Goal: Communication & Community: Share content

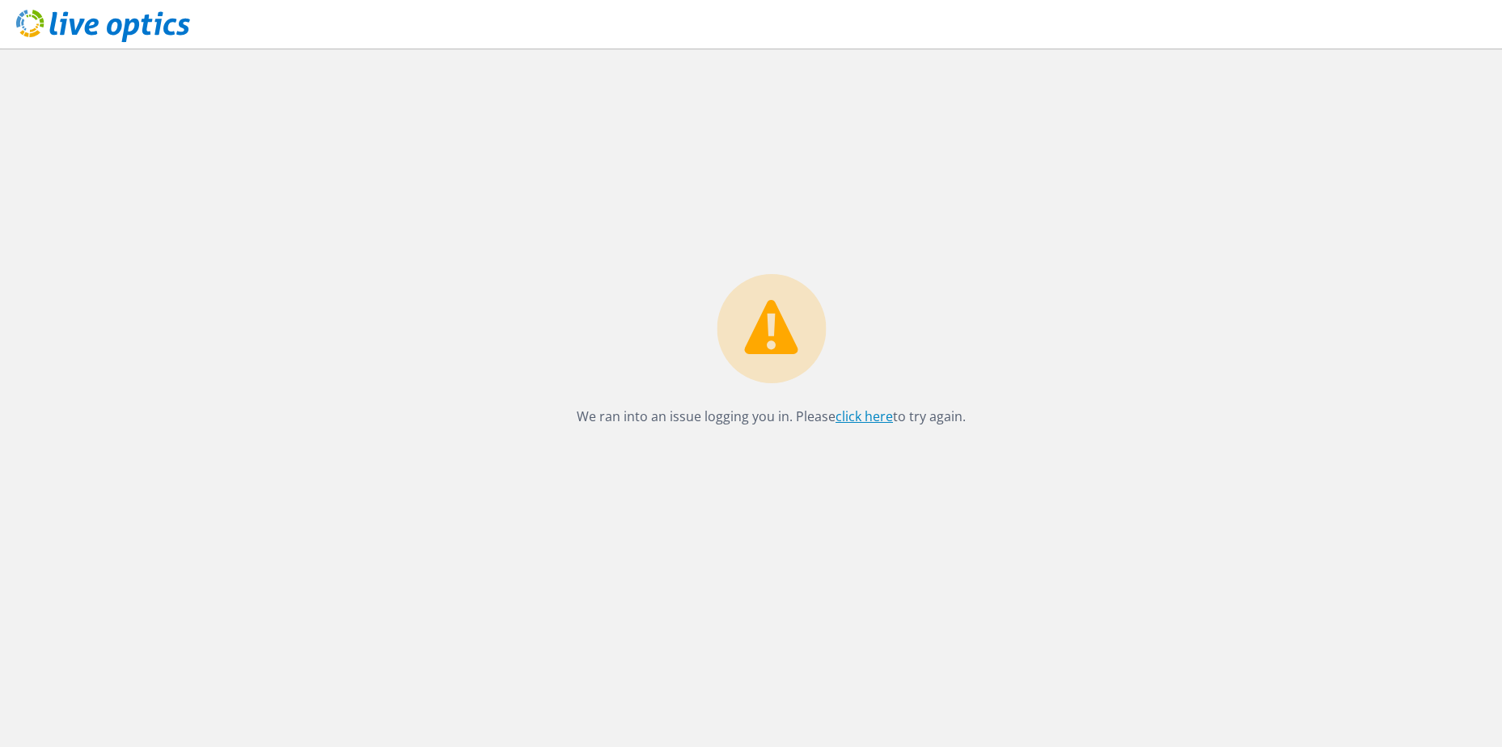
click at [853, 415] on link "click here" at bounding box center [863, 417] width 57 height 18
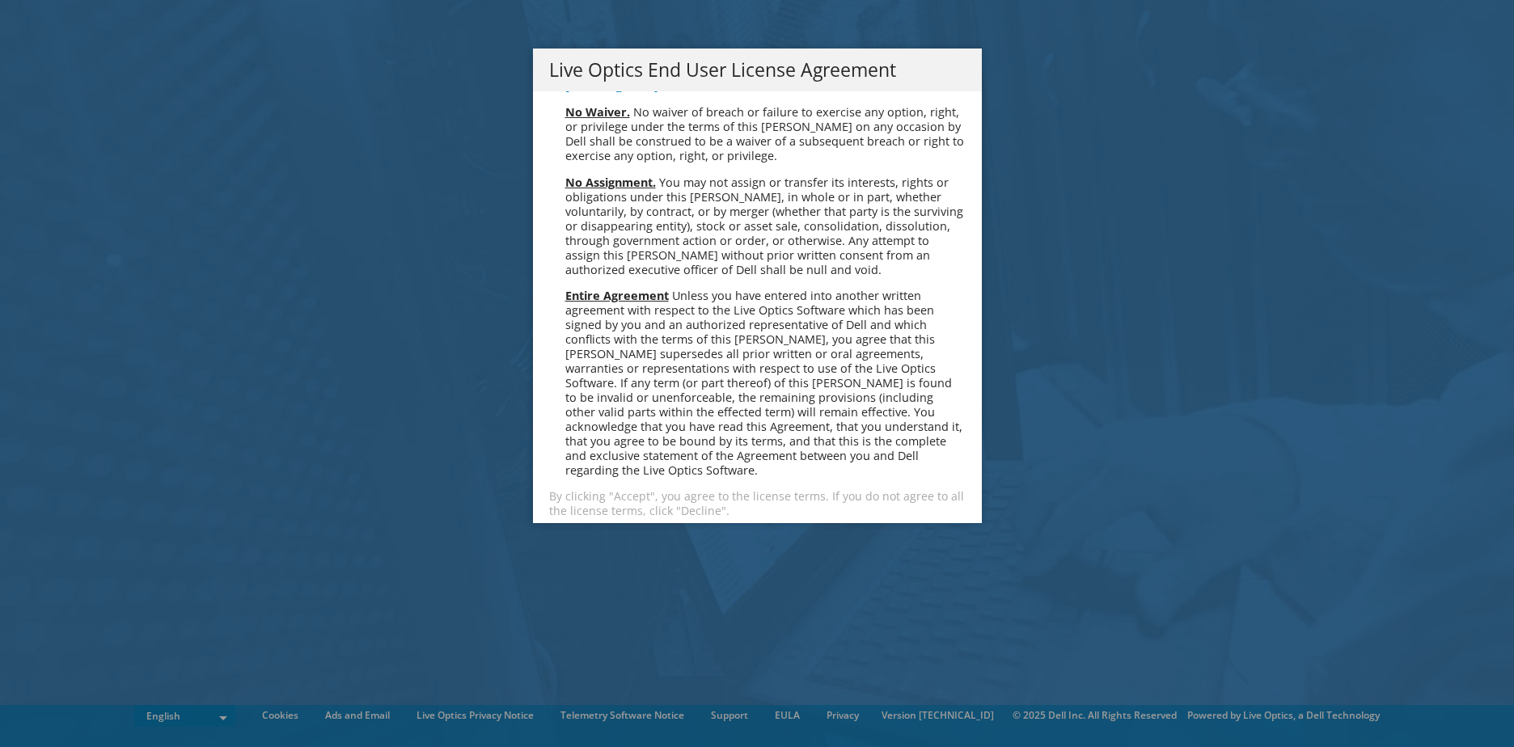
scroll to position [6116, 0]
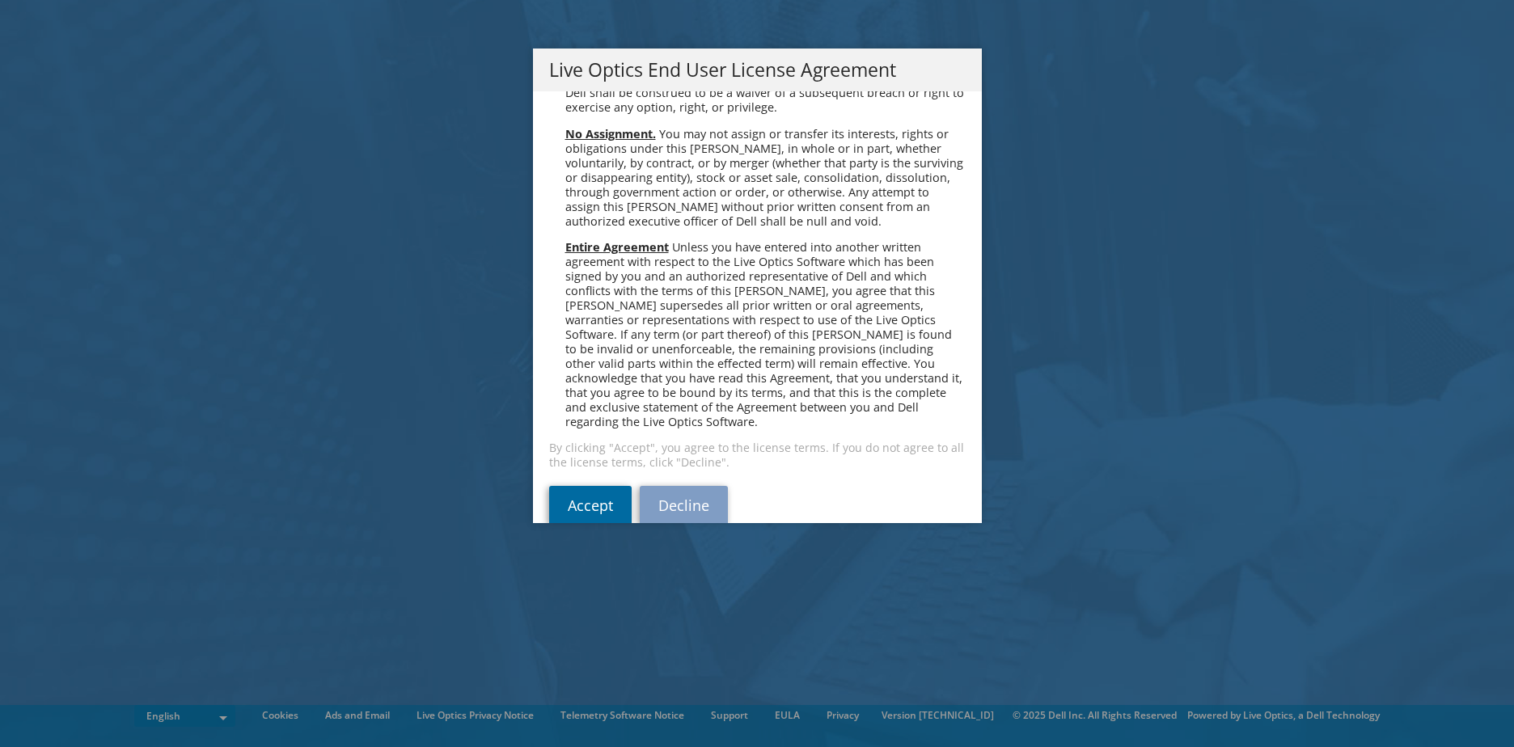
click at [590, 486] on link "Accept" at bounding box center [590, 505] width 82 height 39
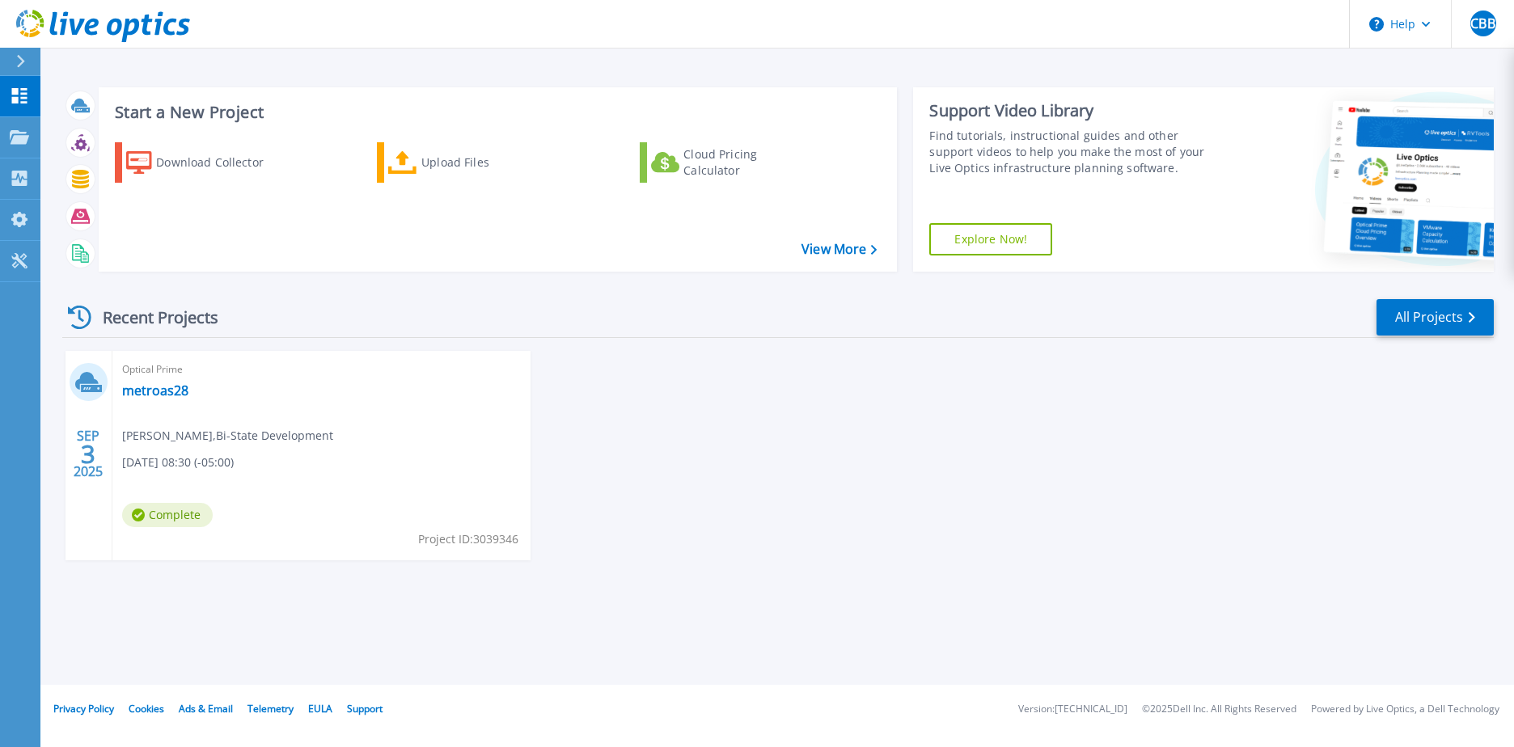
click at [378, 456] on div "Optical Prime metroas28 Chris Blanton , Bi-State Development 09/03/2025, 08:30 …" at bounding box center [321, 455] width 418 height 209
click at [146, 391] on link "metroas28" at bounding box center [155, 391] width 66 height 16
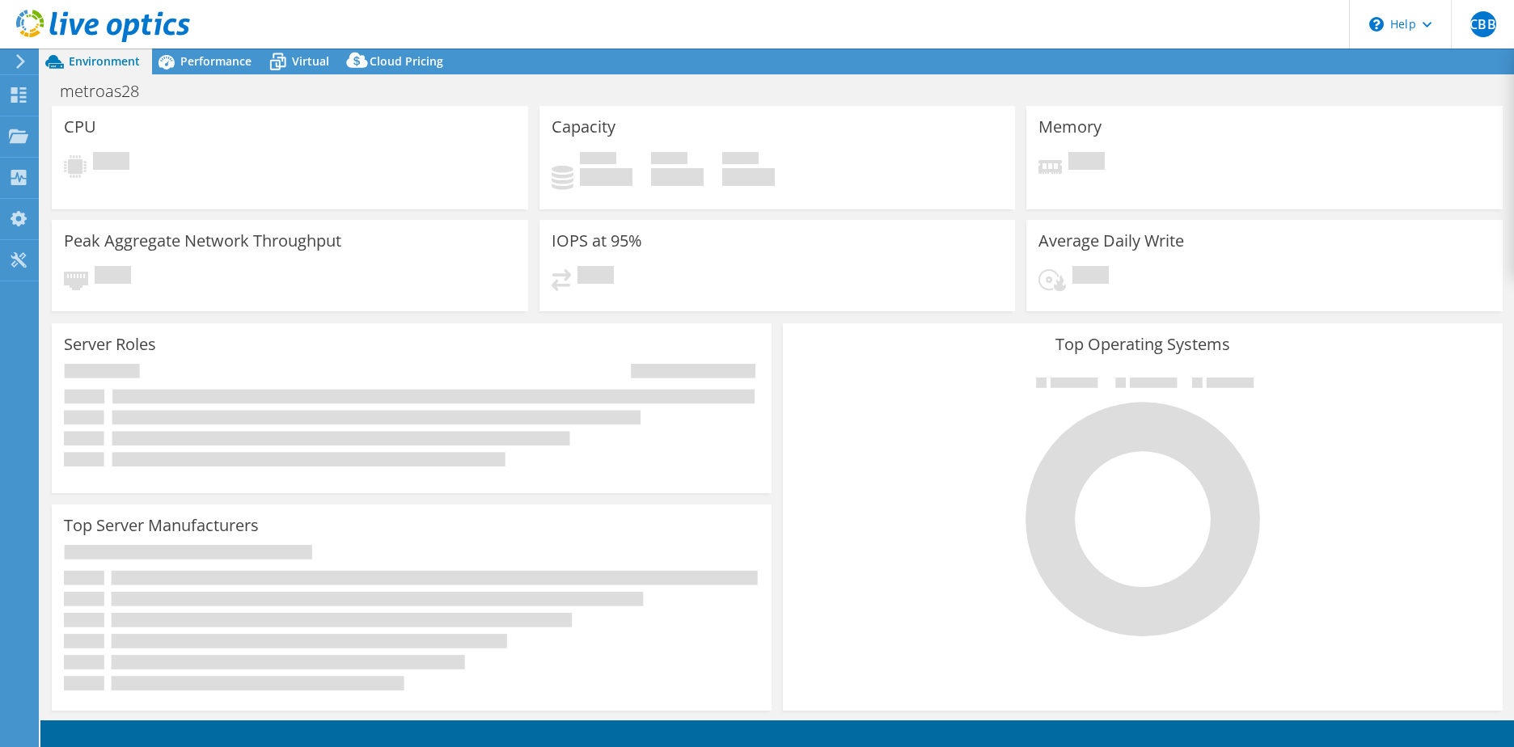
select select "USD"
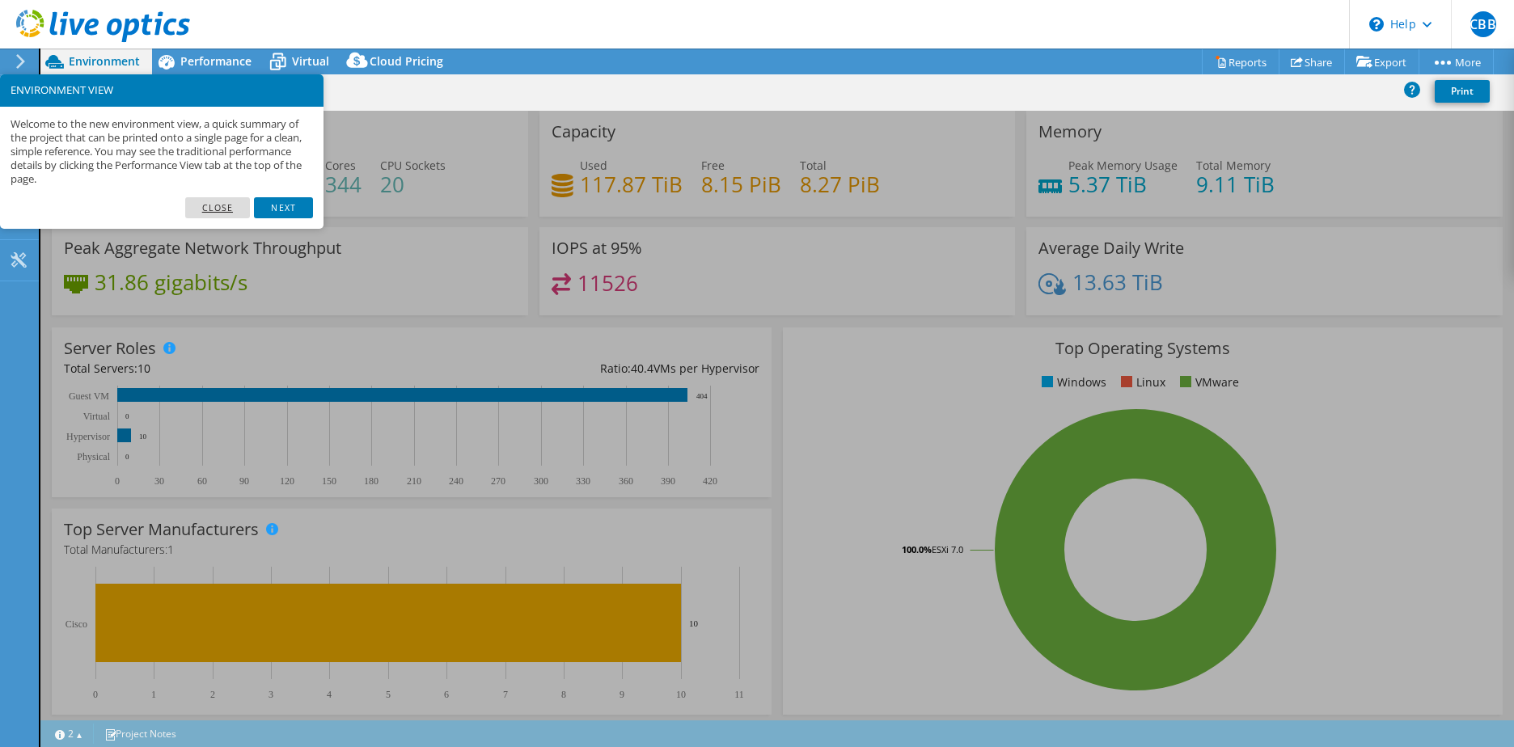
click at [226, 208] on link "Close" at bounding box center [218, 207] width 66 height 21
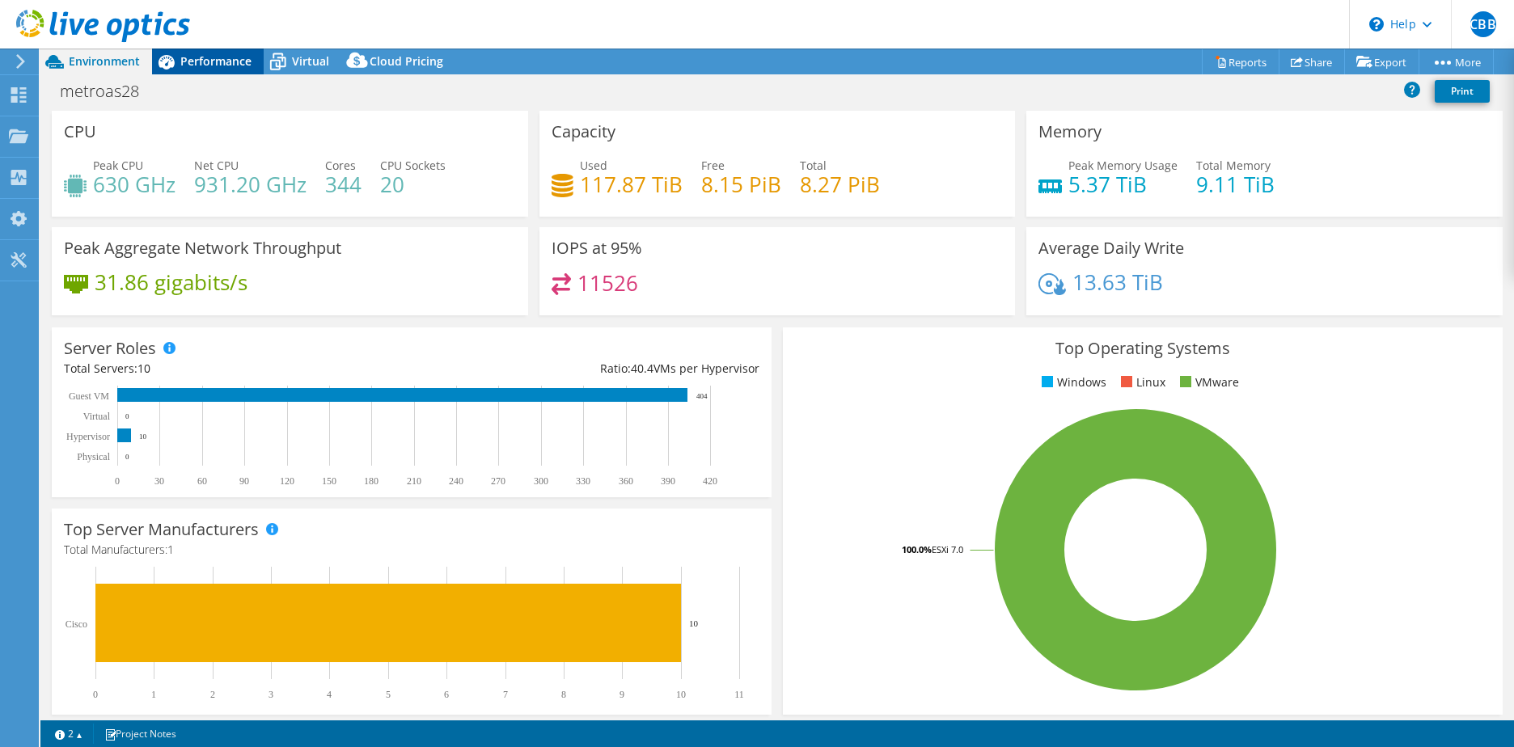
click at [221, 58] on span "Performance" at bounding box center [215, 60] width 71 height 15
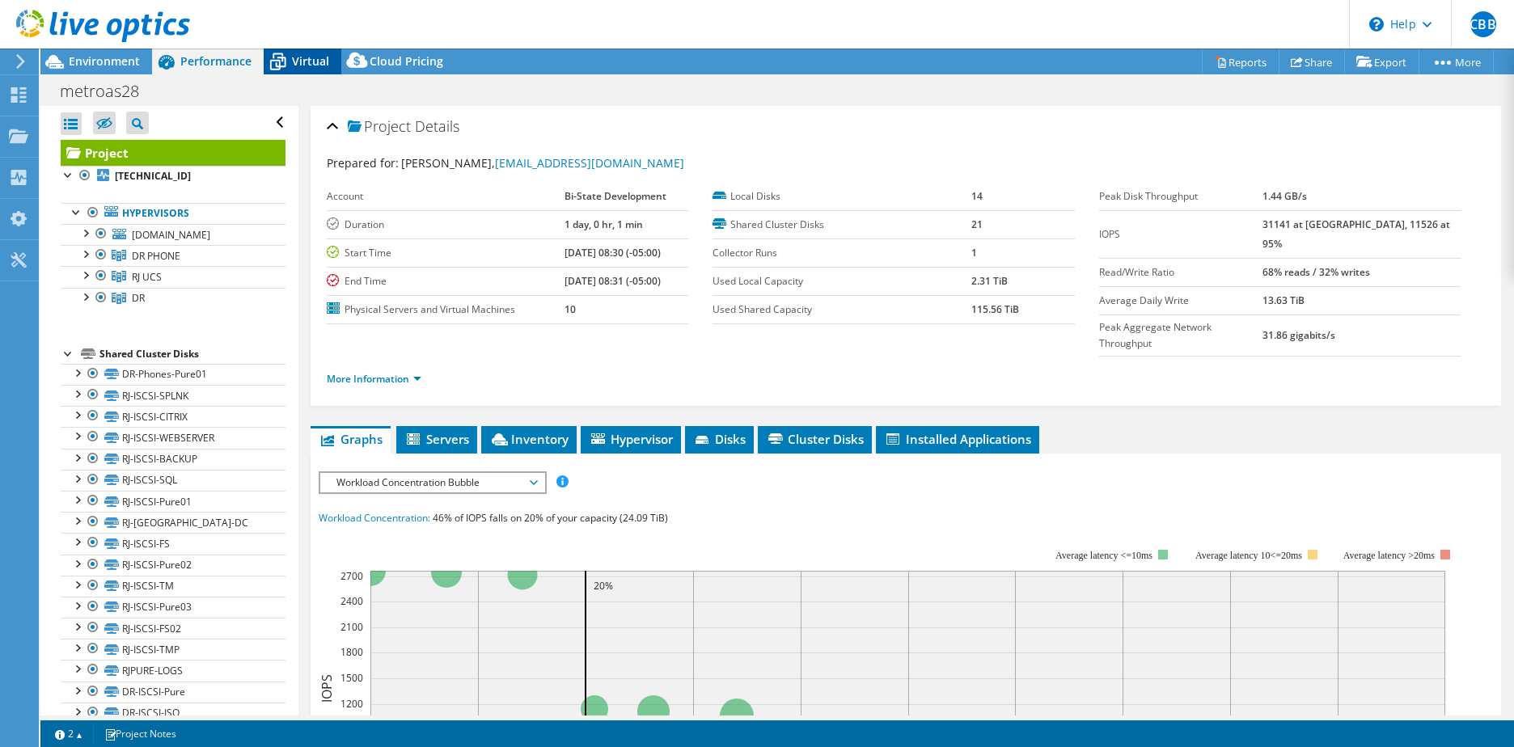
click at [284, 57] on icon at bounding box center [278, 62] width 28 height 28
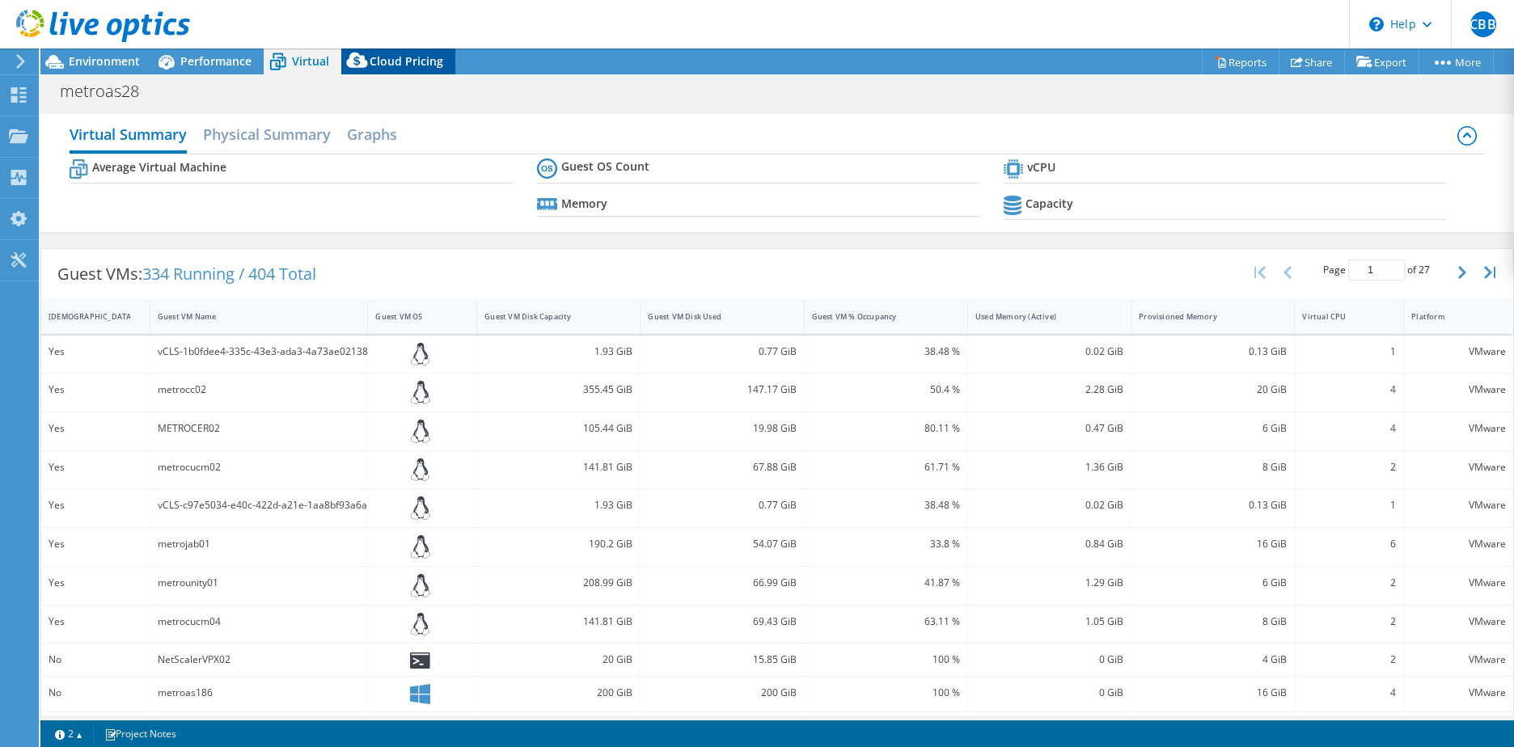
click at [362, 54] on icon at bounding box center [357, 64] width 32 height 32
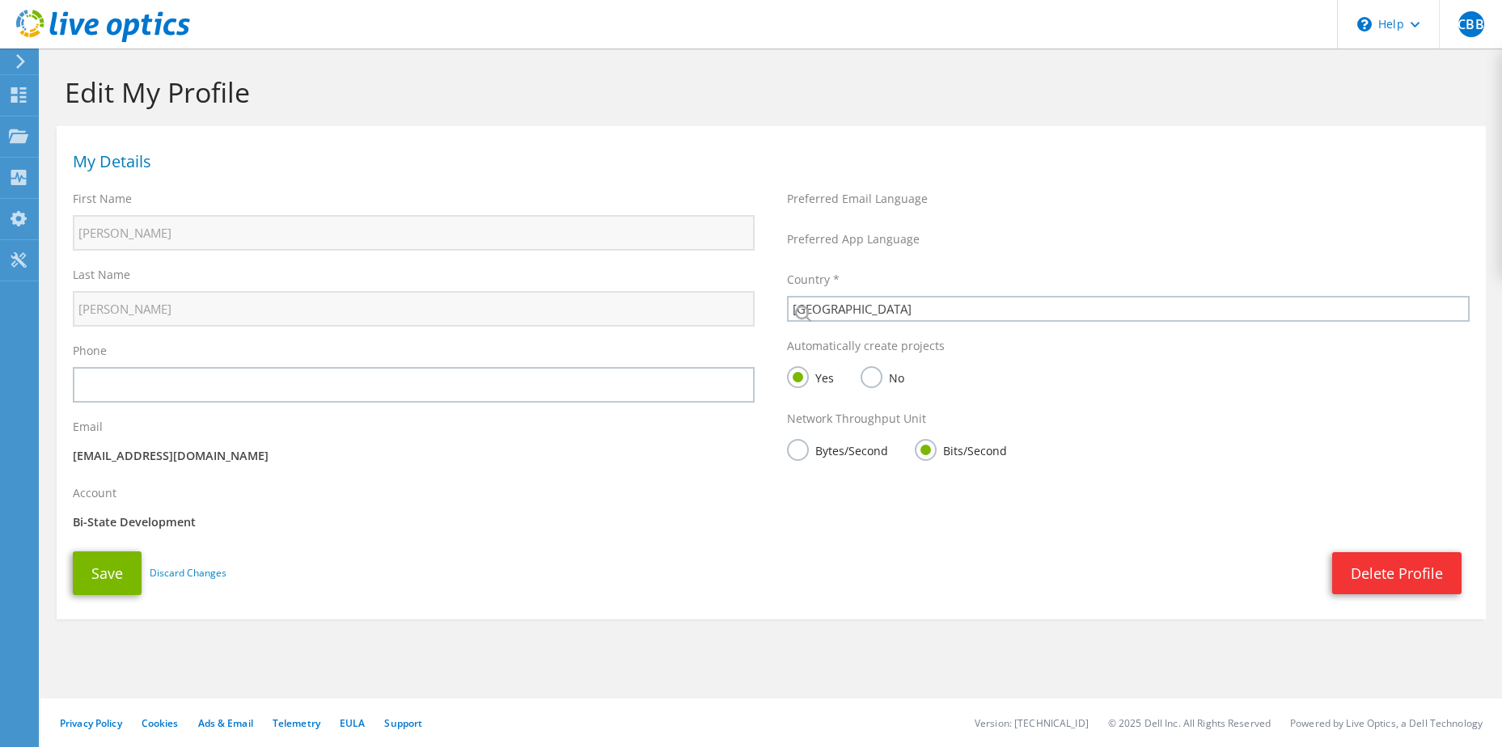
select select "224"
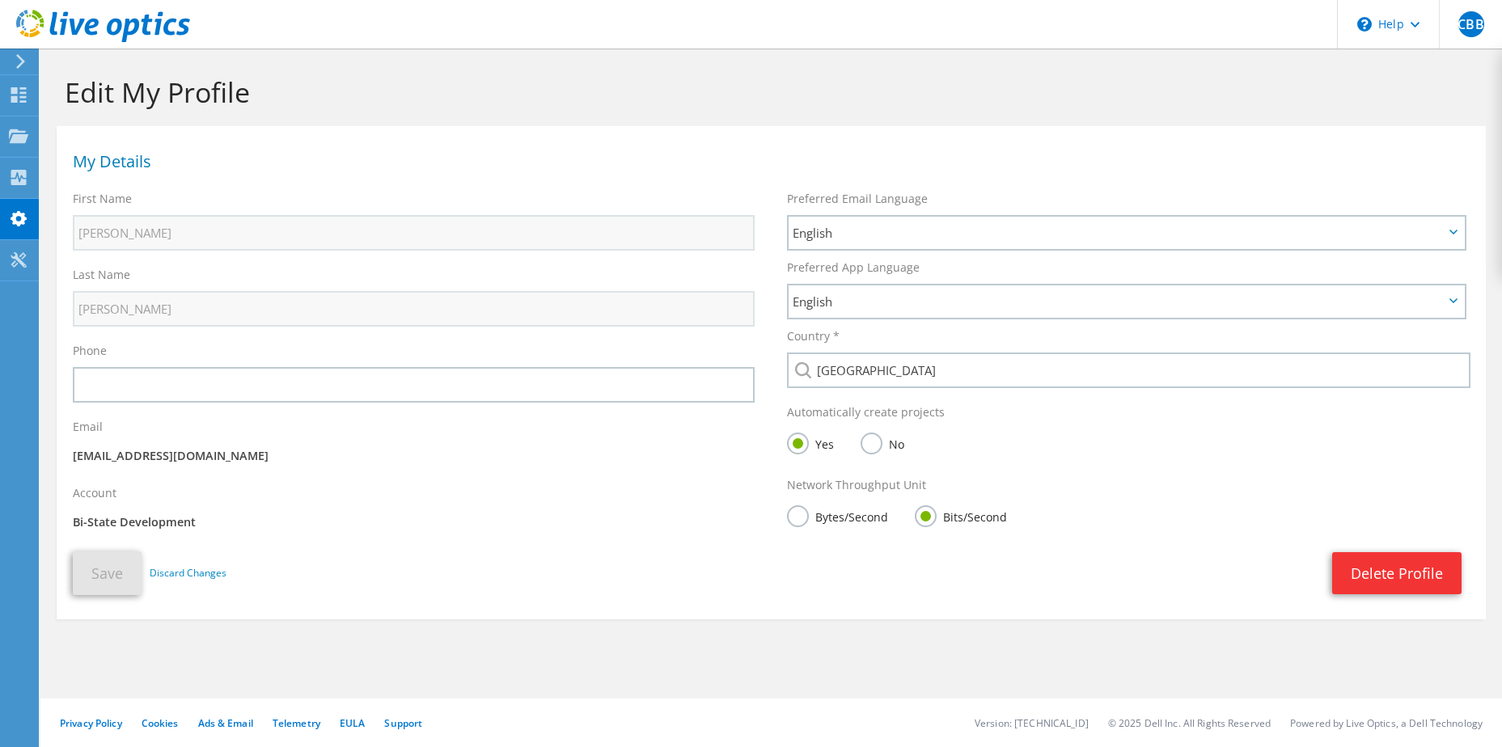
click at [370, 78] on h1 "Edit My Profile" at bounding box center [767, 92] width 1405 height 34
click at [25, 259] on icon at bounding box center [18, 259] width 19 height 15
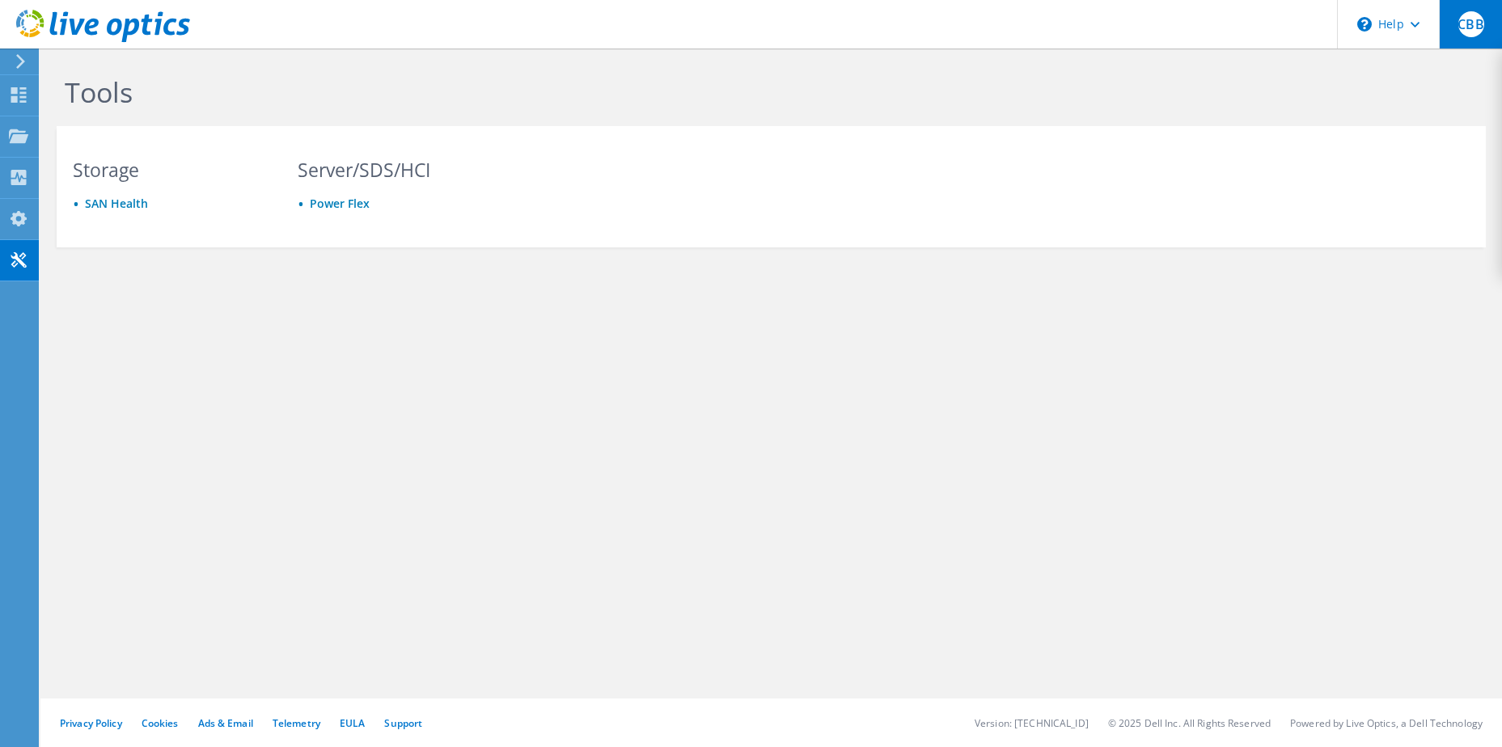
click at [1474, 32] on span "CBB" at bounding box center [1471, 24] width 26 height 26
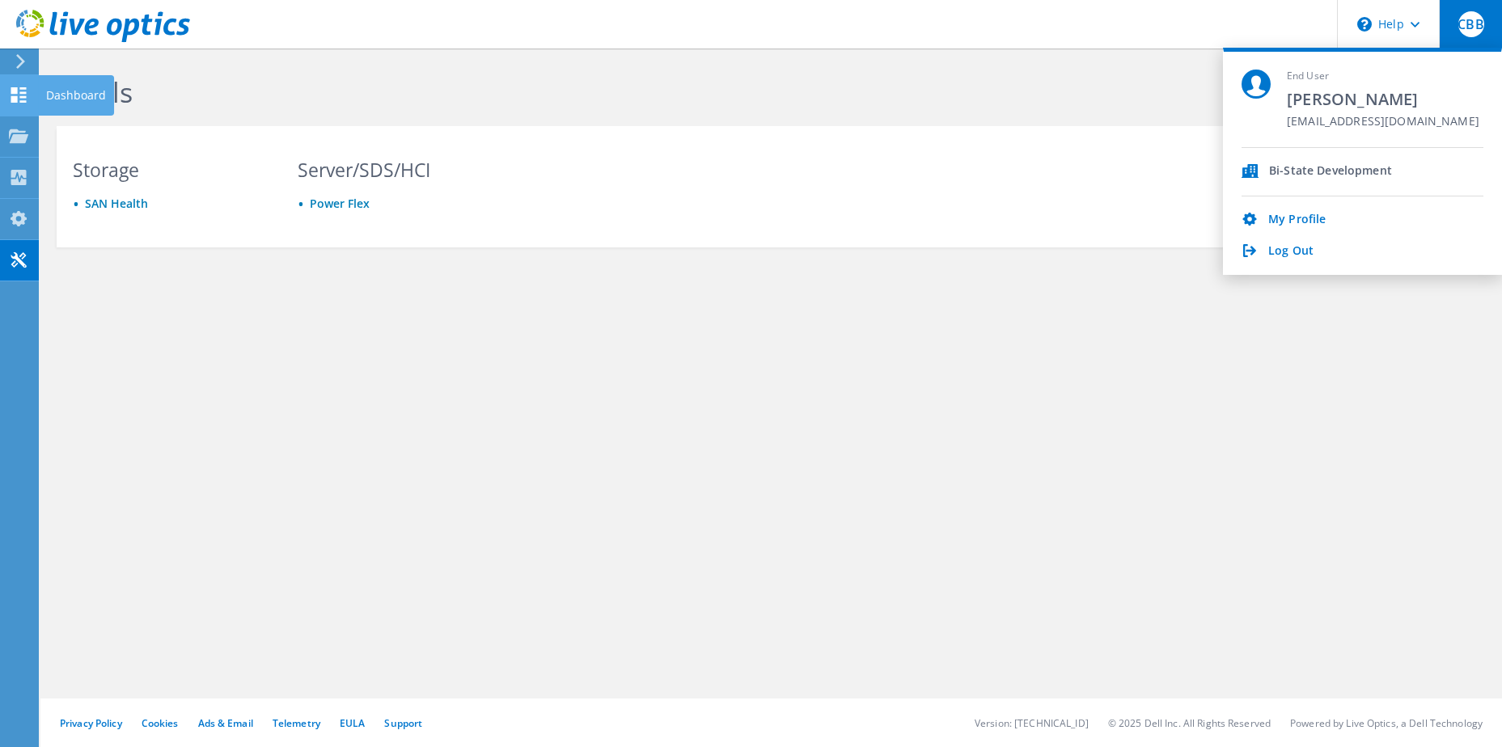
click at [23, 96] on use at bounding box center [18, 94] width 15 height 15
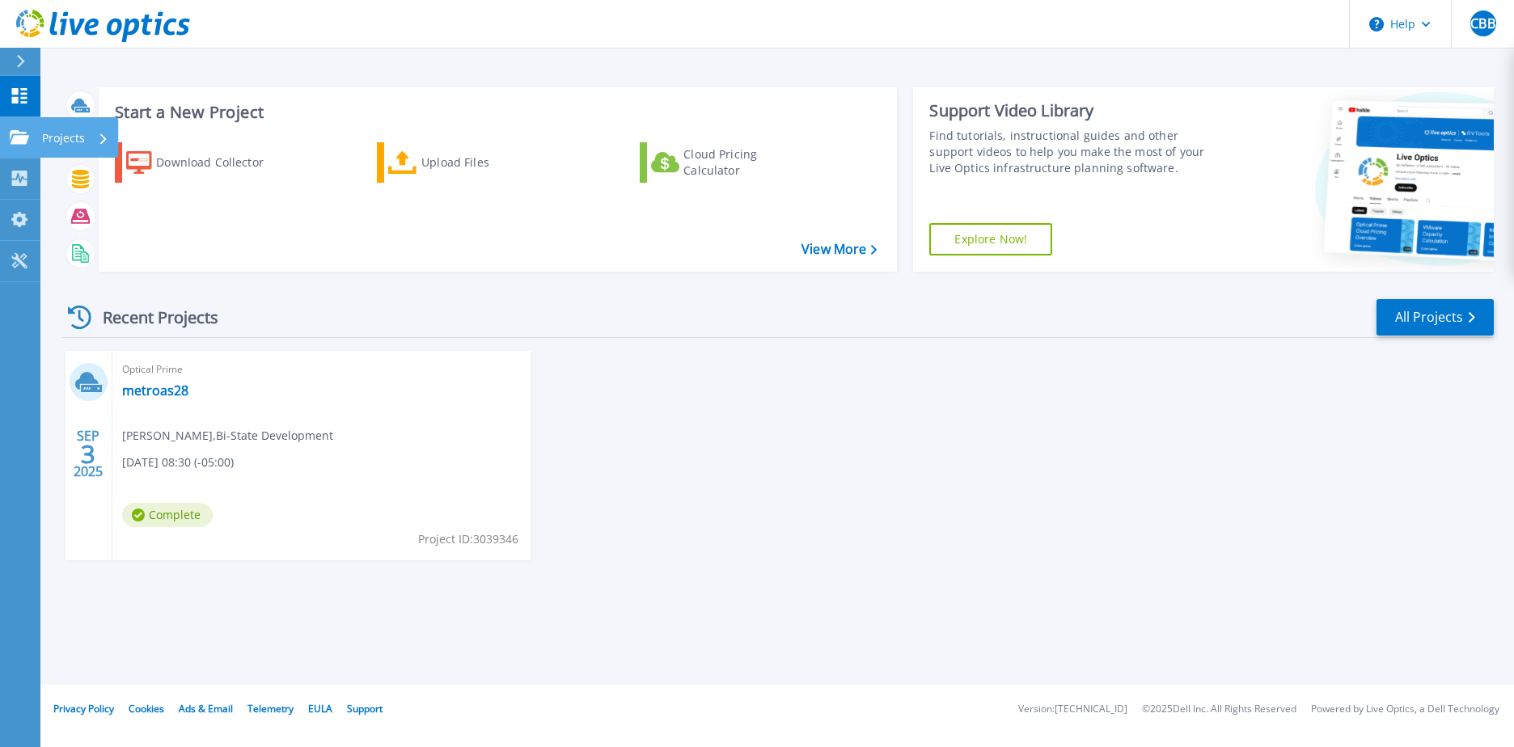
click at [22, 142] on icon at bounding box center [19, 137] width 19 height 14
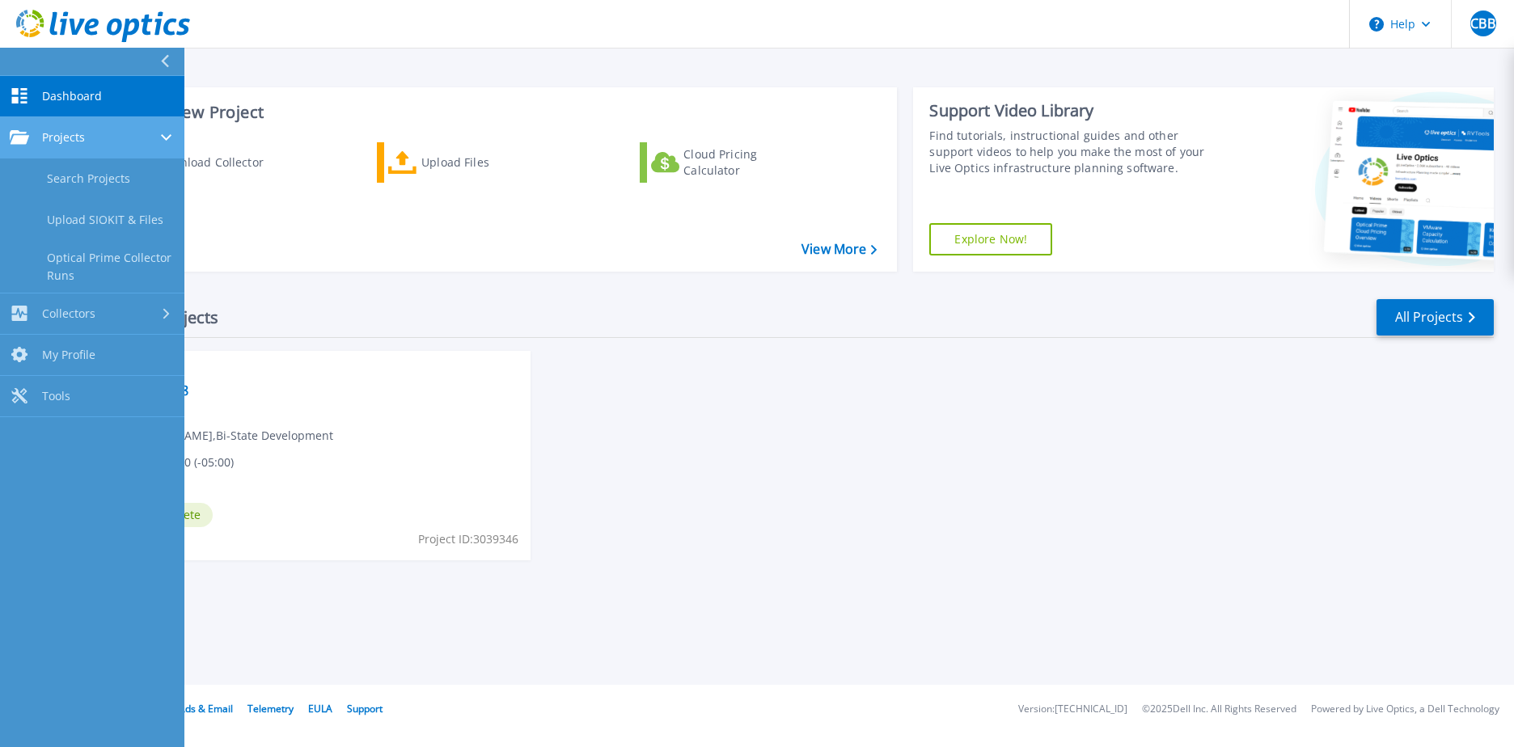
click at [160, 134] on div "Projects" at bounding box center [92, 137] width 165 height 15
click at [159, 142] on div "Projects" at bounding box center [92, 137] width 165 height 15
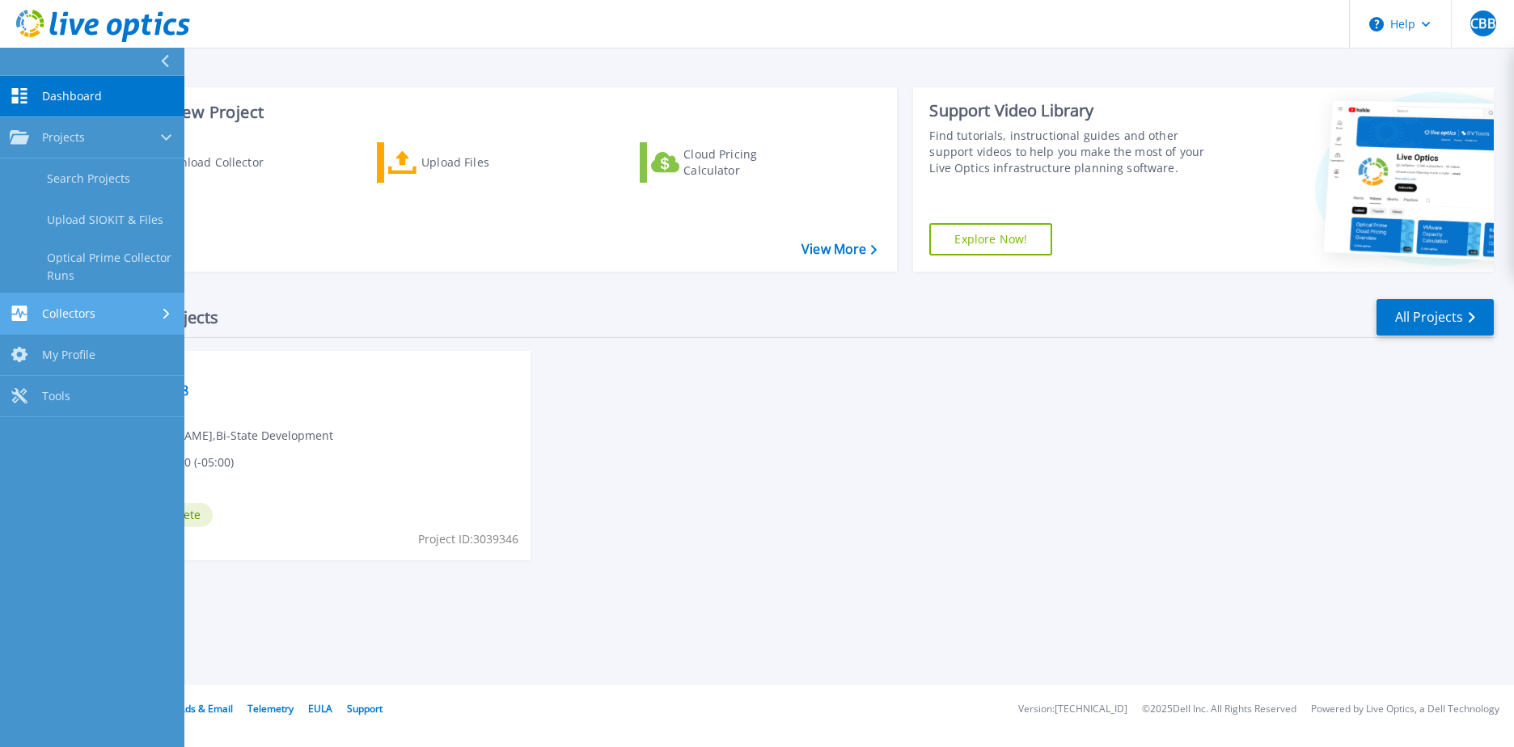
click at [160, 312] on div "Collectors" at bounding box center [92, 313] width 165 height 15
click at [114, 310] on link "My Profile My Profile" at bounding box center [92, 303] width 184 height 41
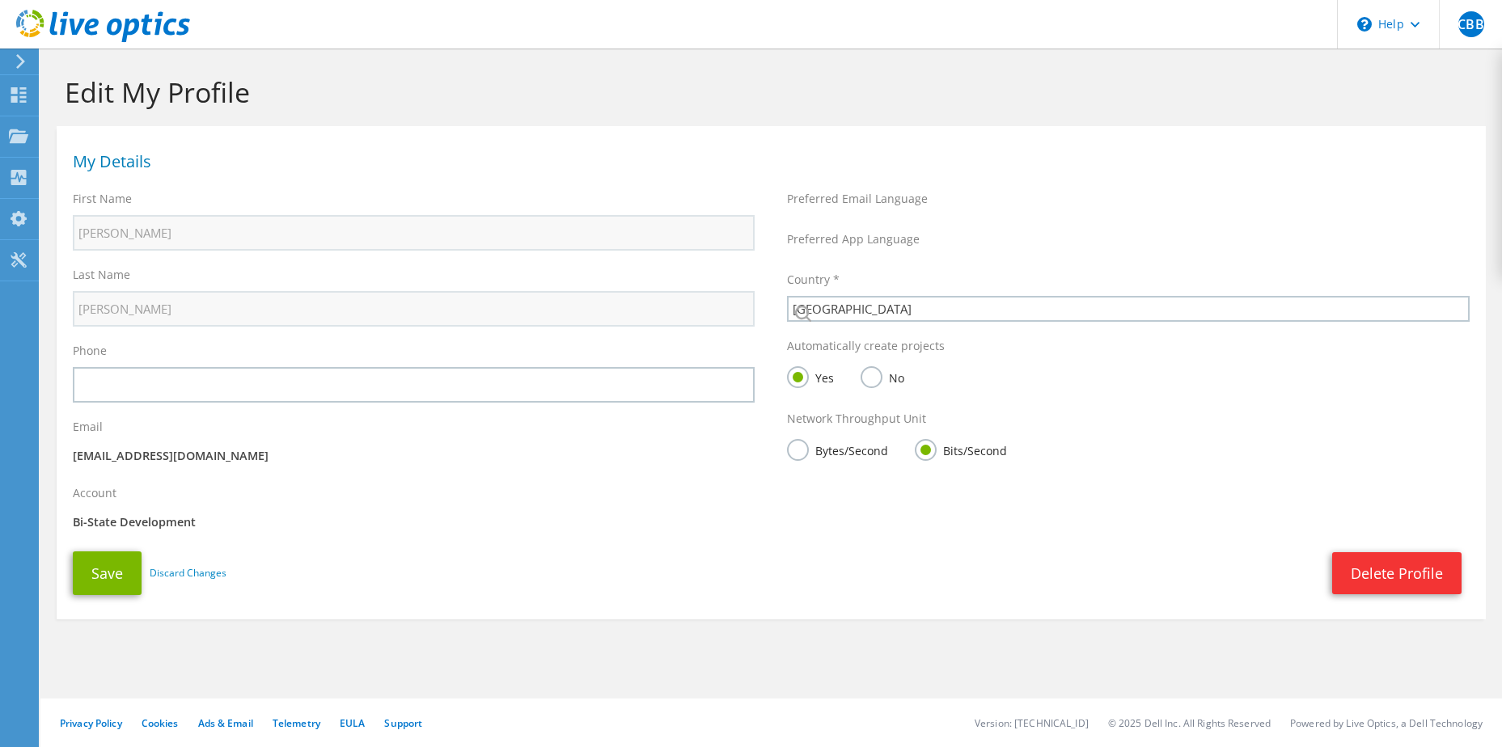
select select "224"
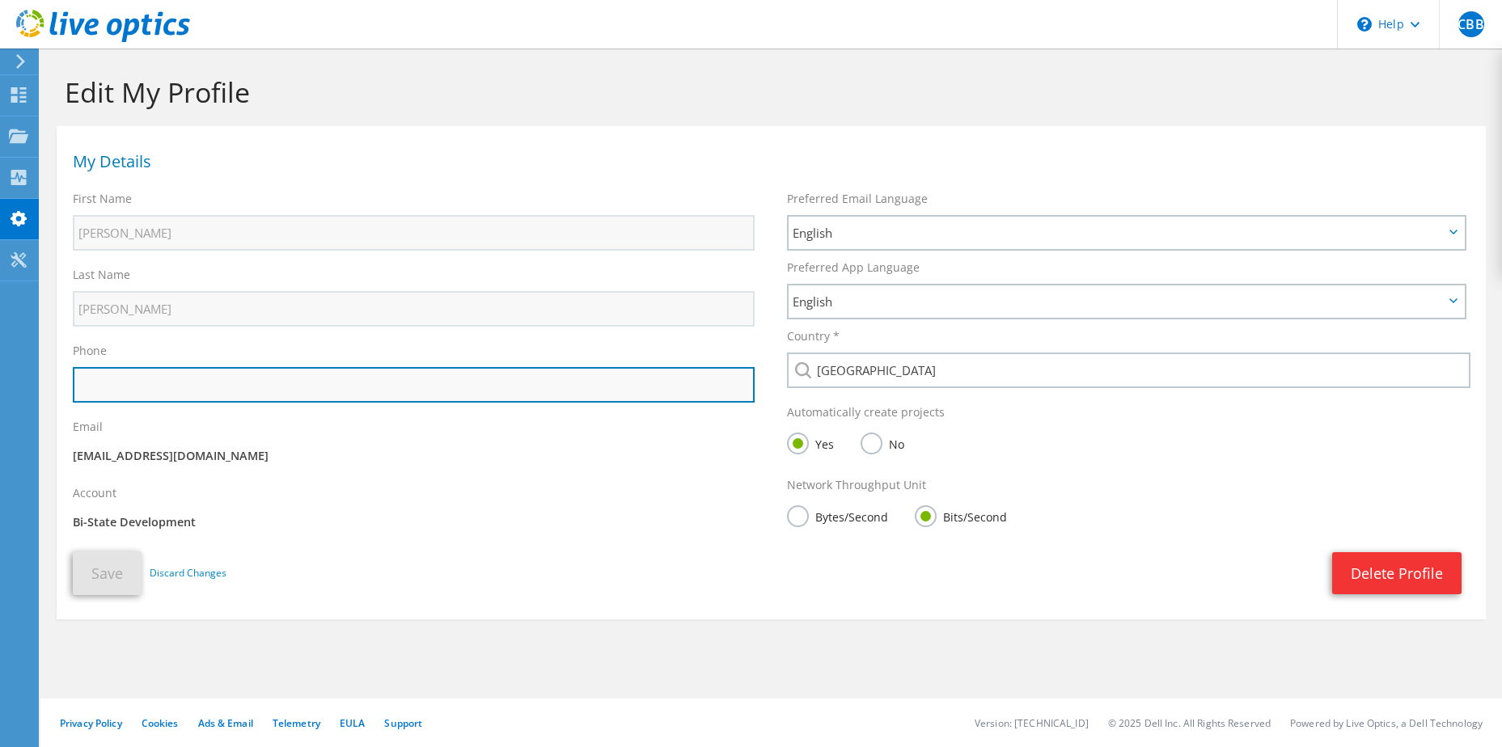
click at [229, 393] on input "text" at bounding box center [414, 385] width 682 height 36
type input "6364972210"
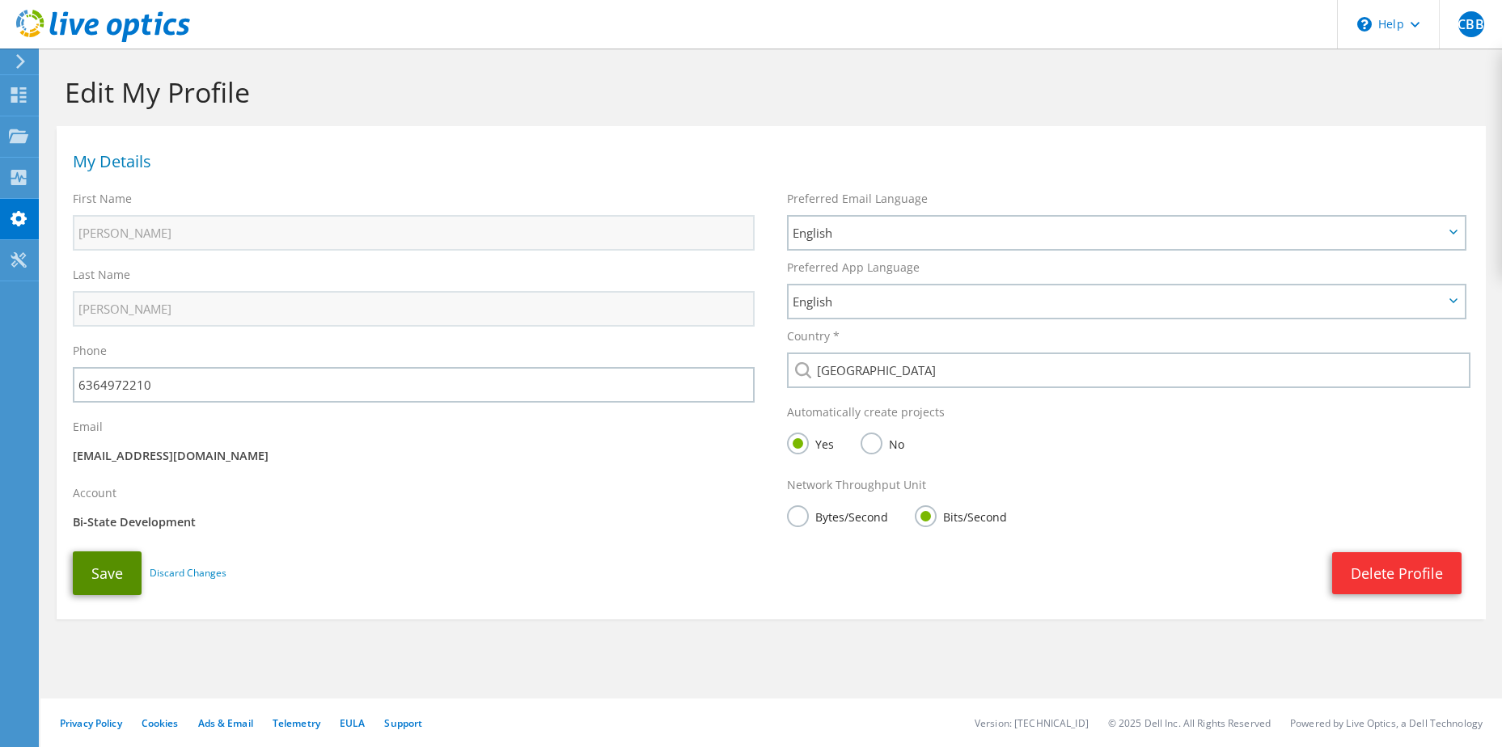
click at [87, 580] on button "Save" at bounding box center [107, 574] width 69 height 44
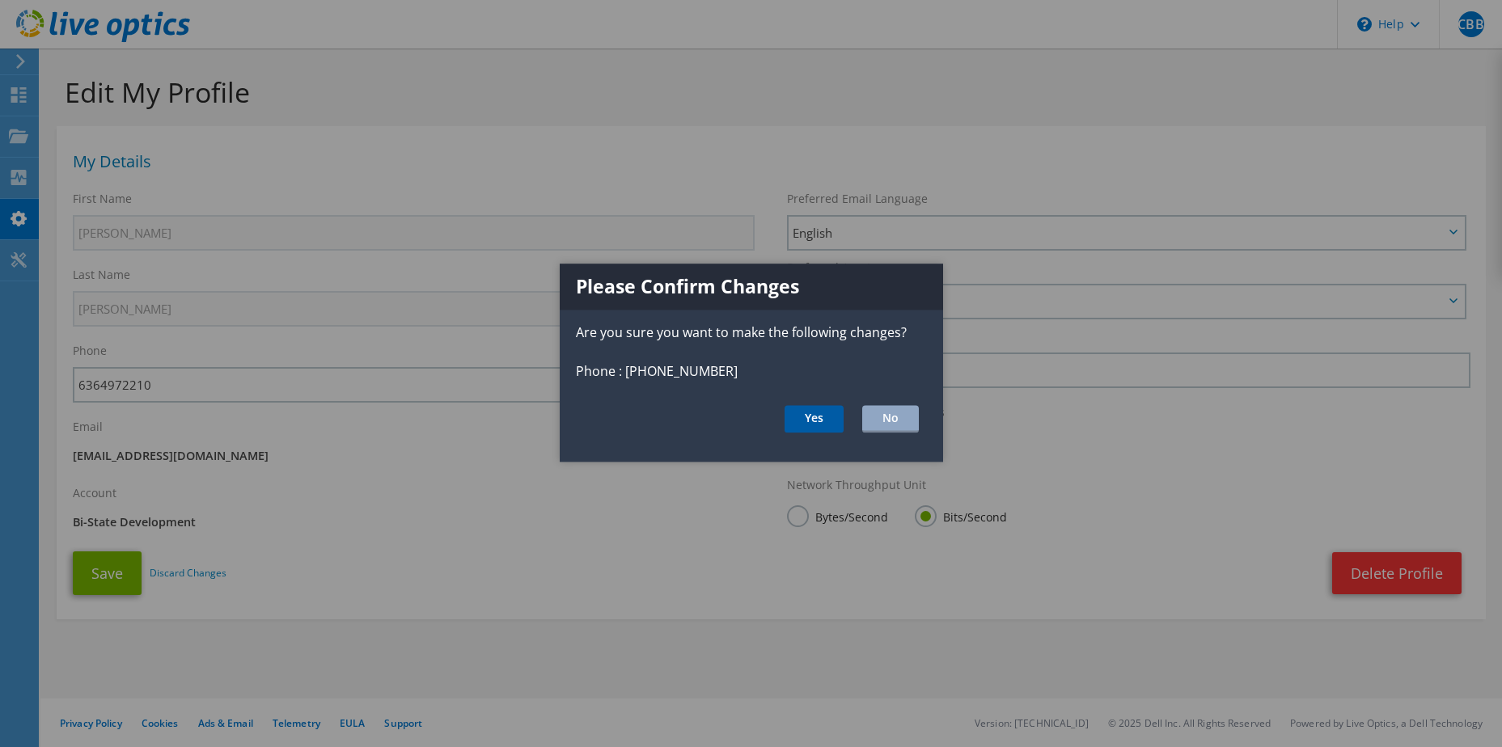
click at [826, 419] on button "Yes" at bounding box center [813, 418] width 59 height 27
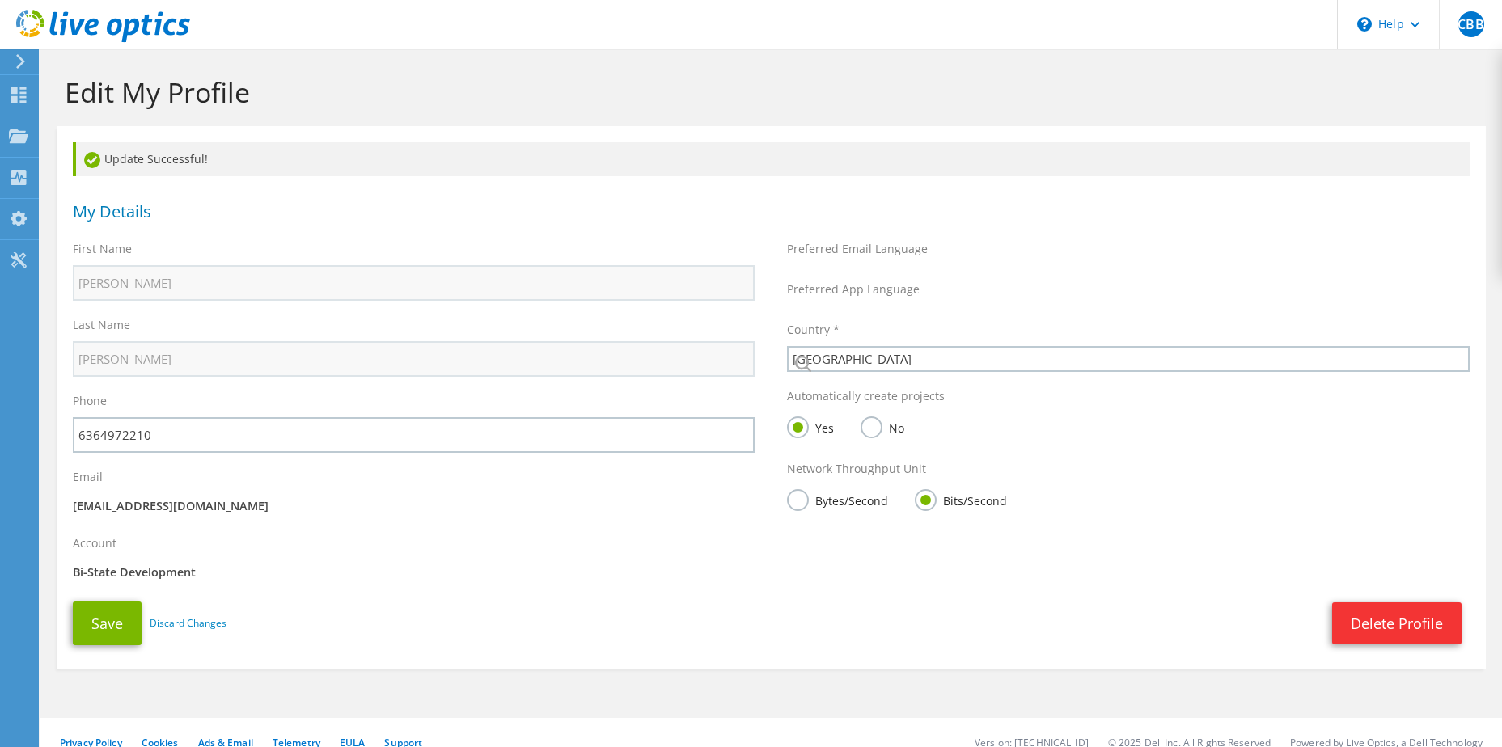
select select "224"
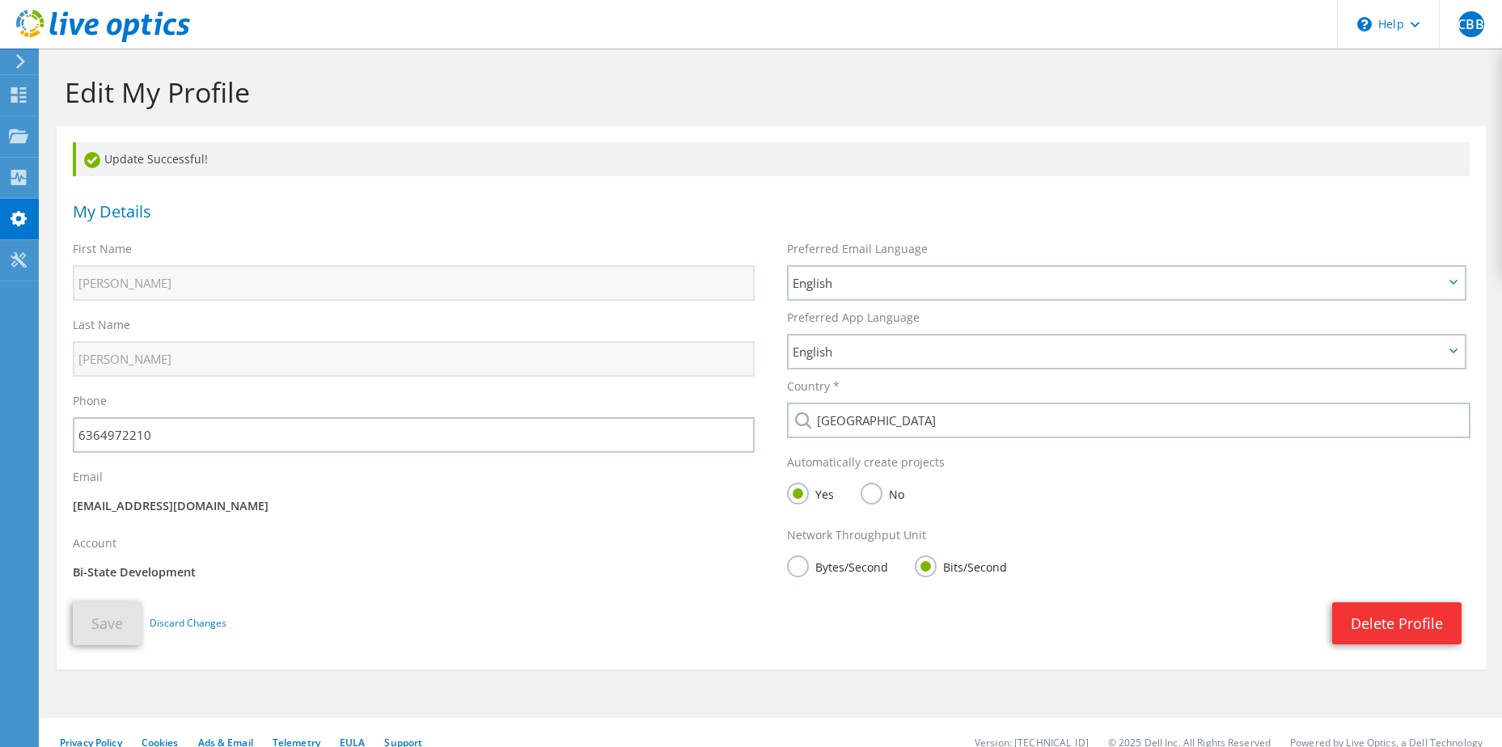
scroll to position [19, 0]
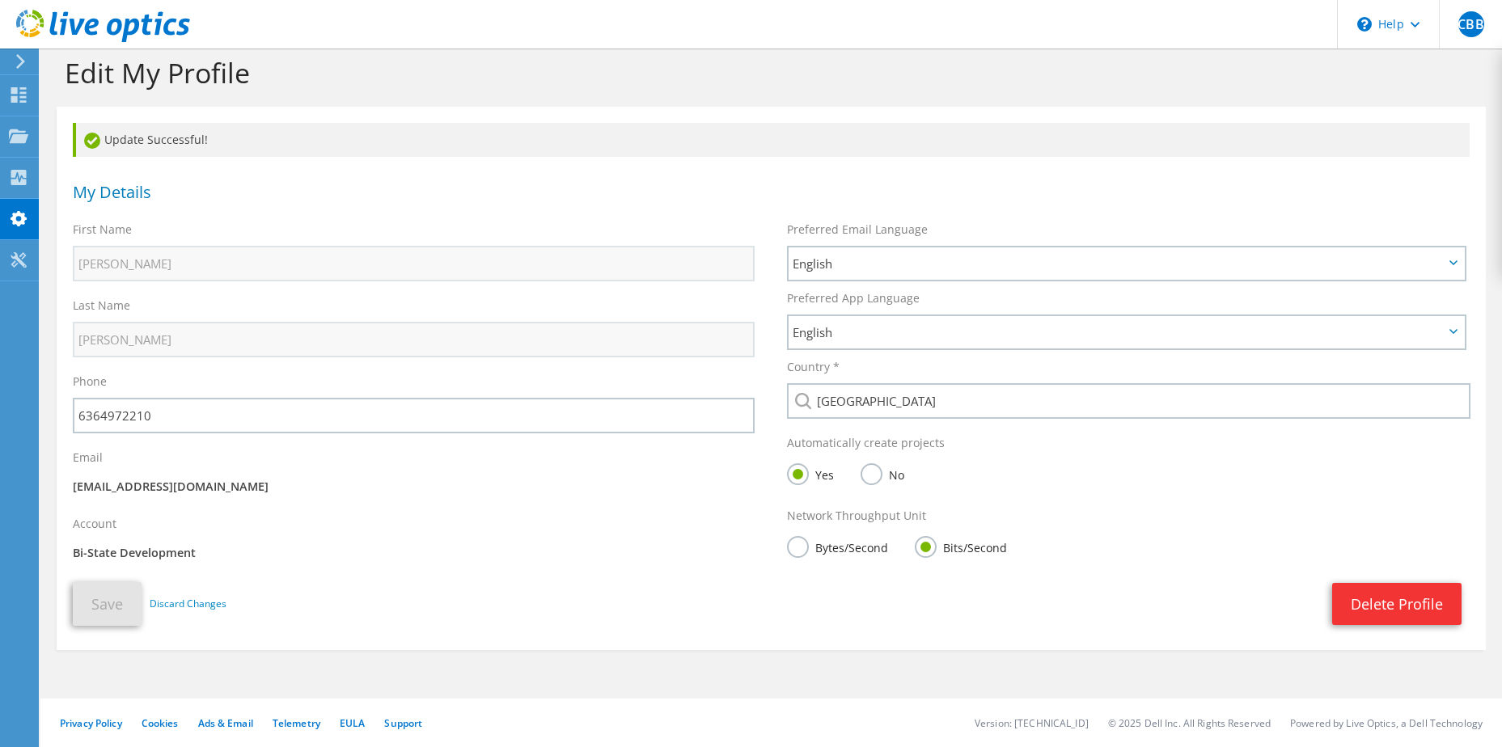
click at [22, 57] on icon at bounding box center [21, 61] width 12 height 15
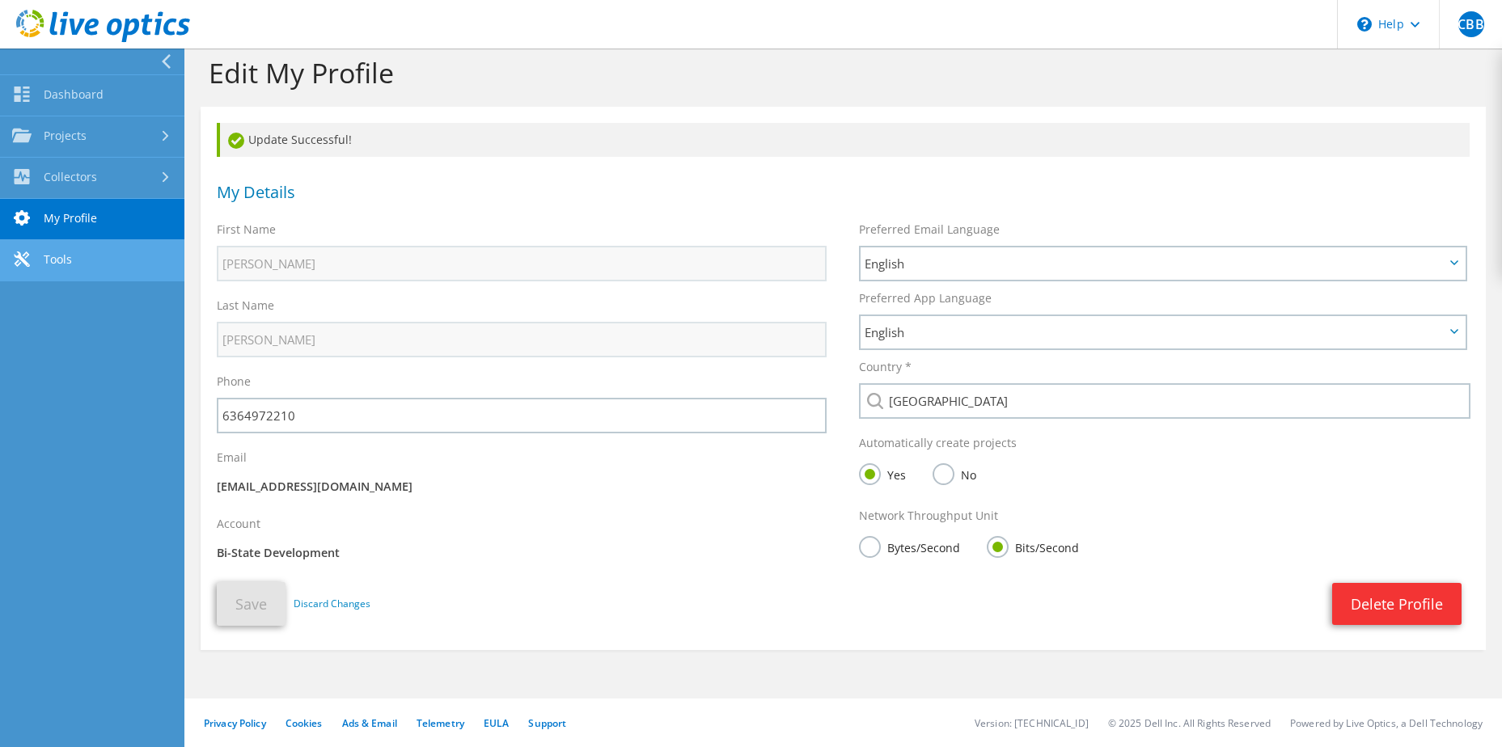
click at [68, 251] on link "Tools" at bounding box center [92, 260] width 184 height 41
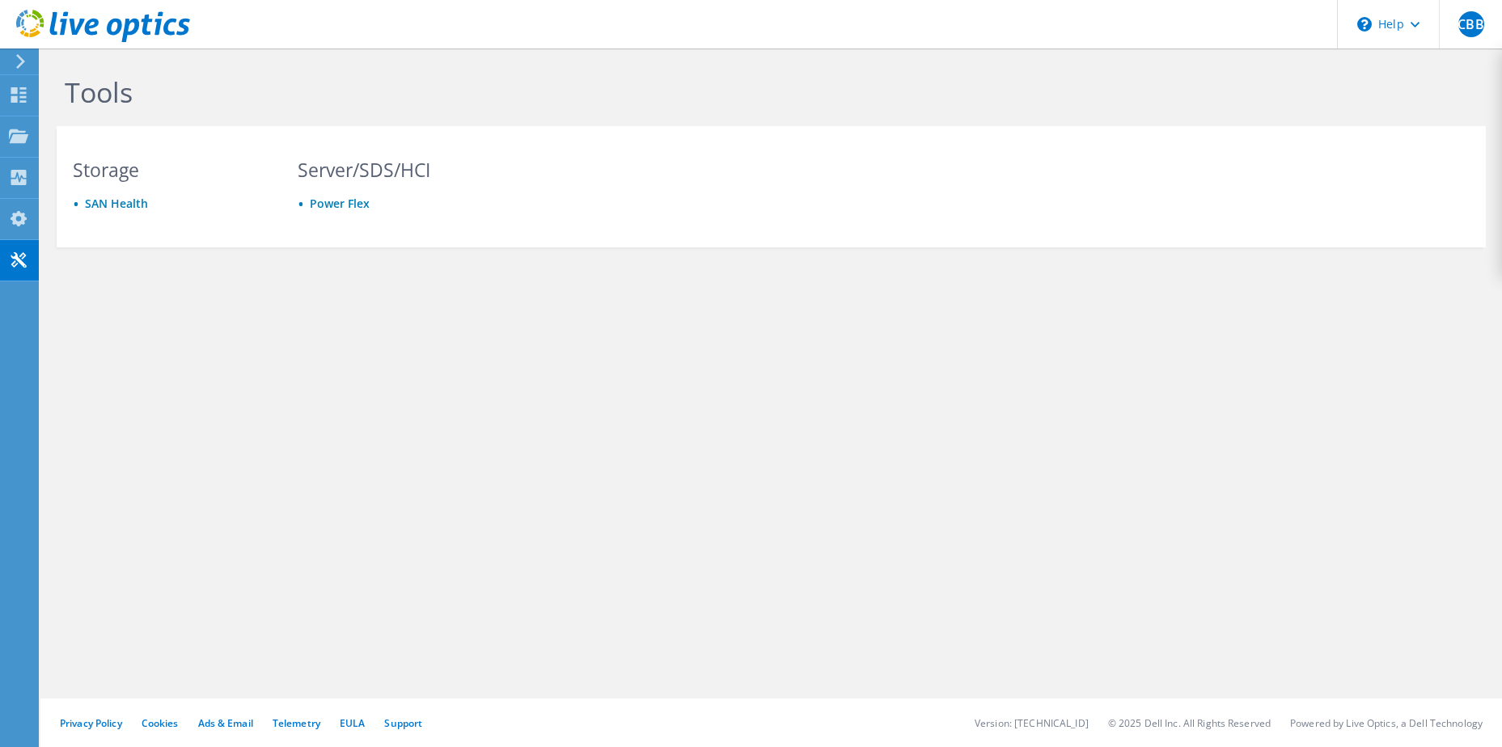
click at [23, 54] on icon at bounding box center [21, 61] width 12 height 15
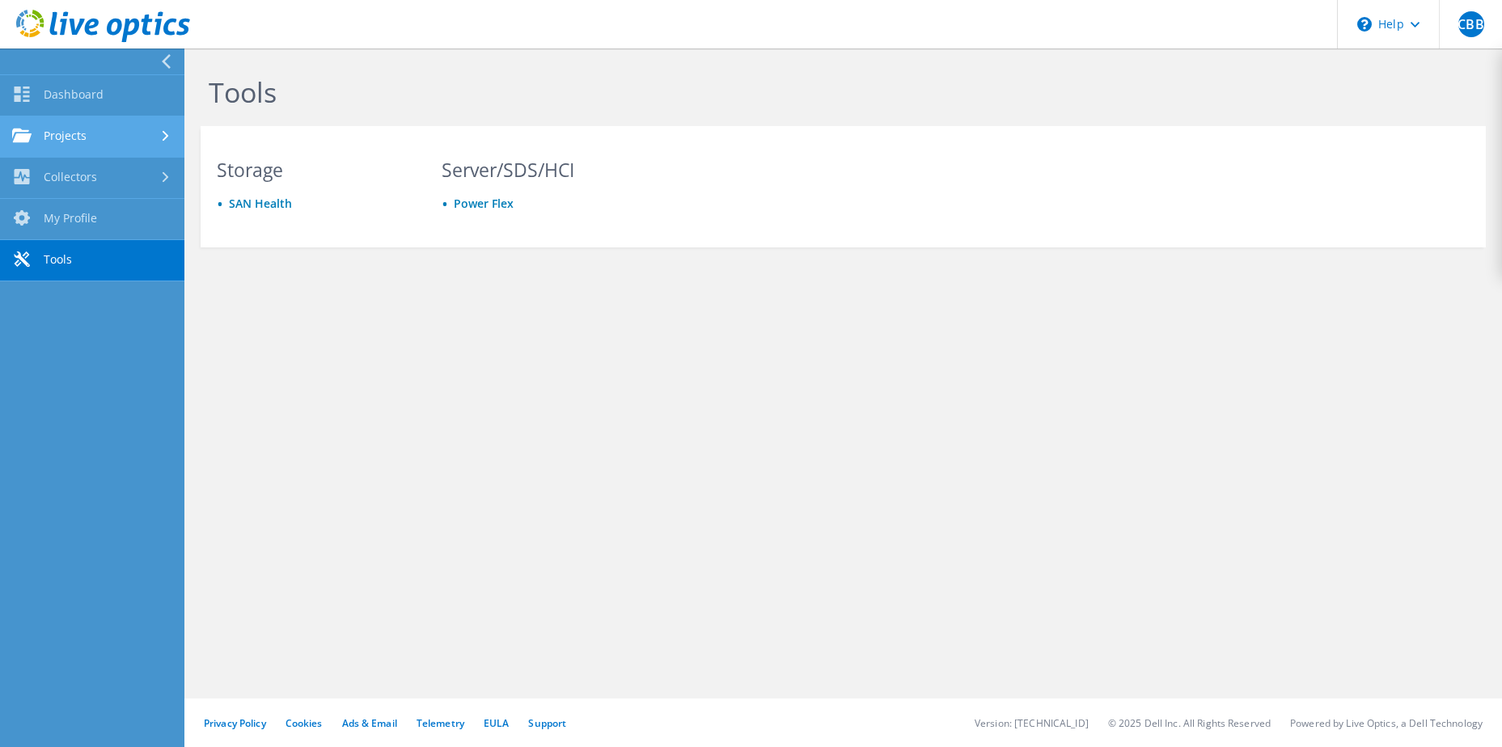
click at [81, 133] on link "Projects" at bounding box center [92, 136] width 184 height 41
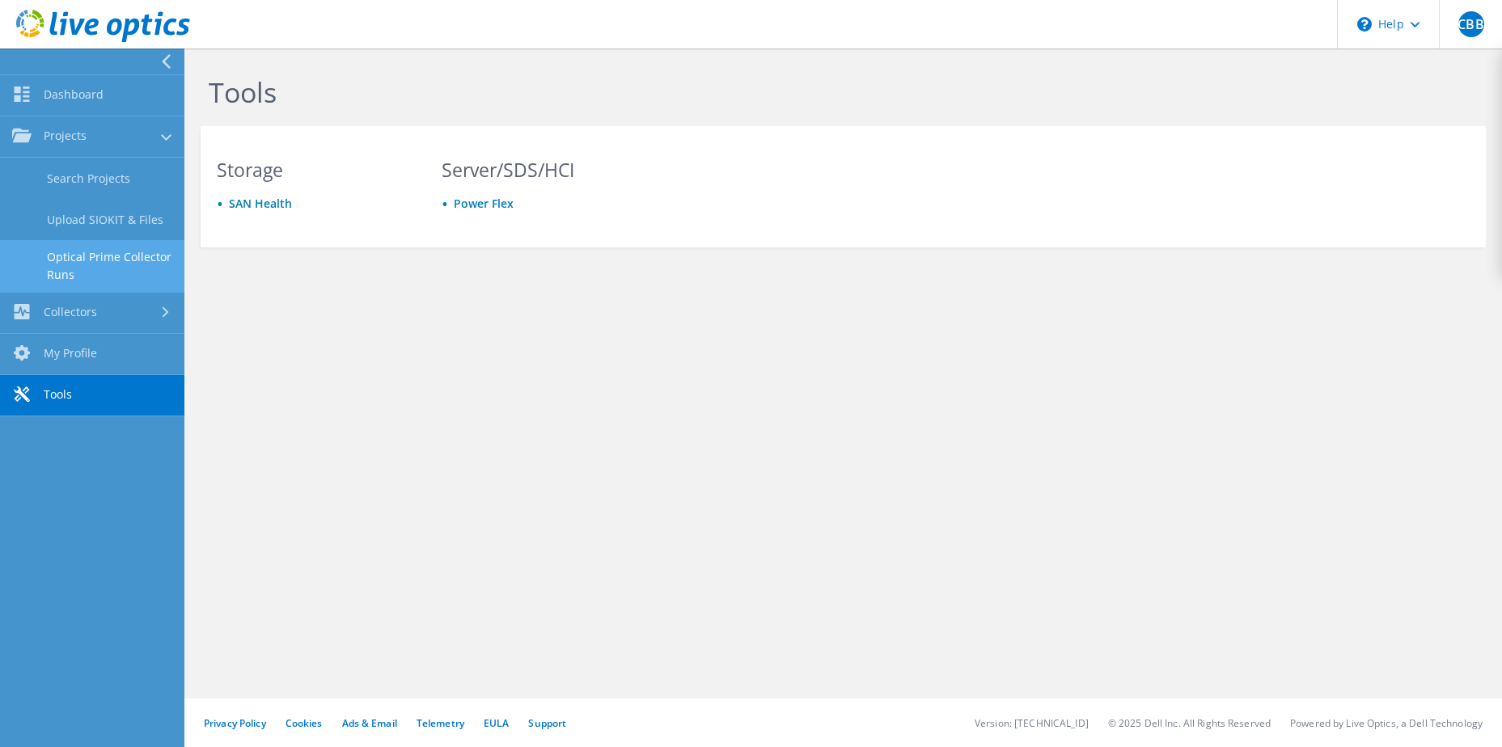
click at [79, 266] on link "Optical Prime Collector Runs" at bounding box center [92, 266] width 184 height 52
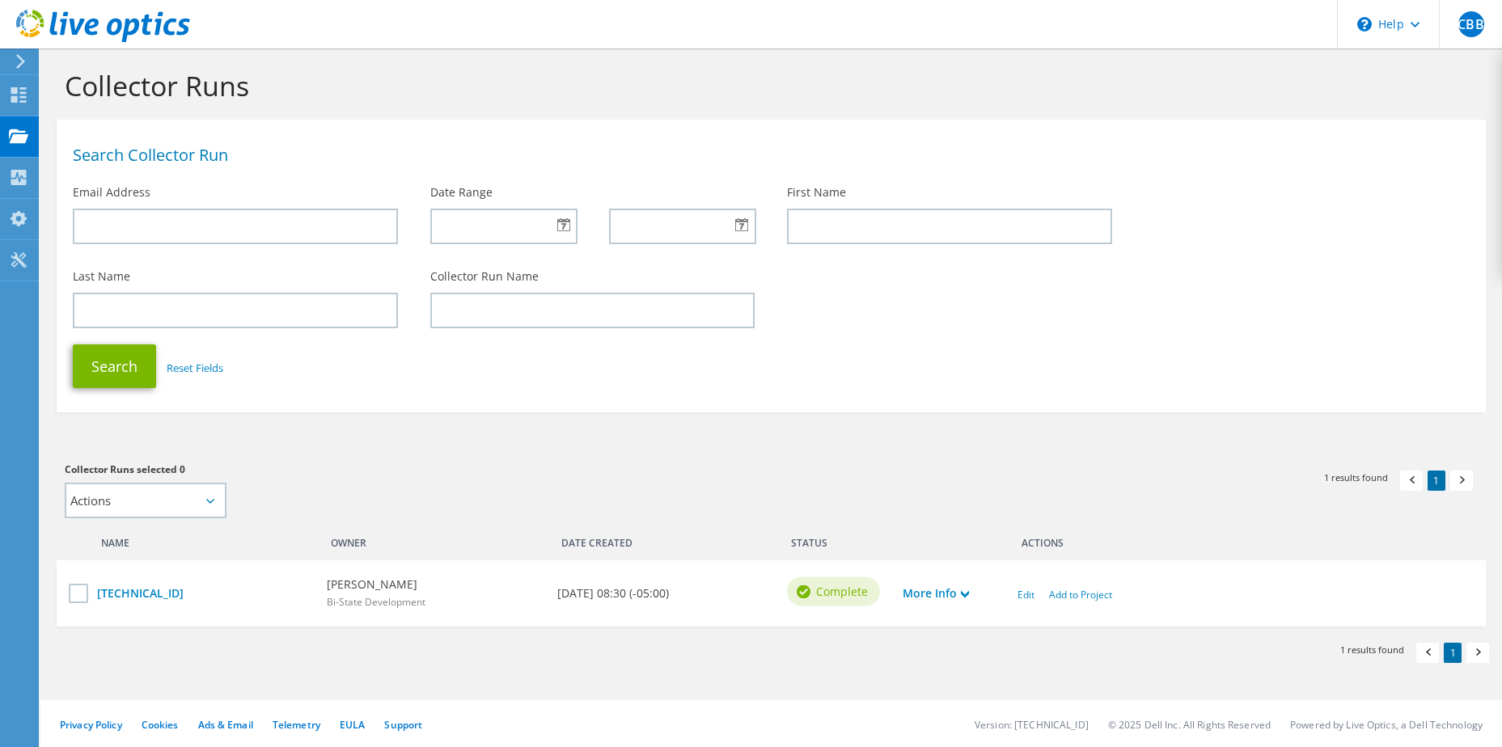
scroll to position [8, 0]
click at [942, 599] on link "More Info" at bounding box center [936, 592] width 66 height 18
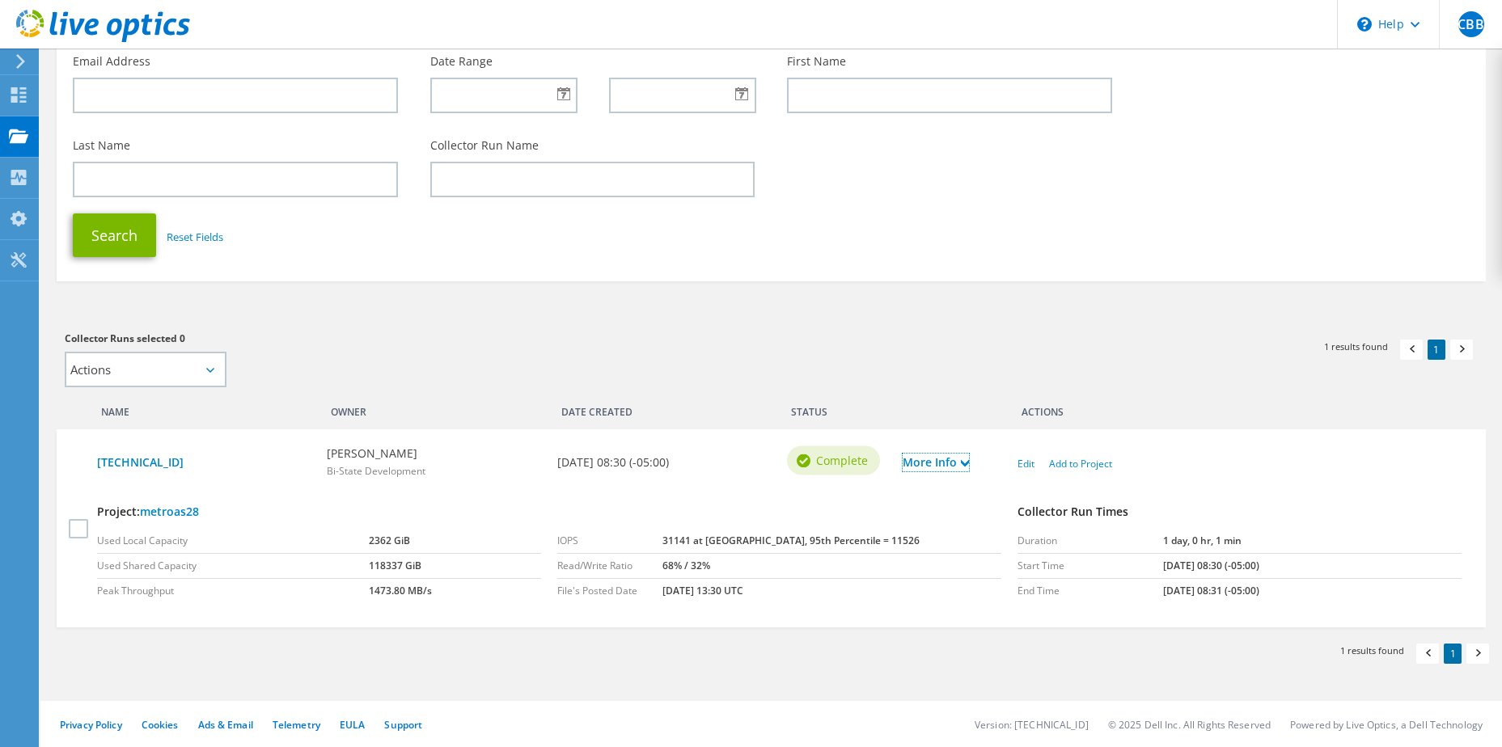
scroll to position [140, 0]
click at [1092, 464] on link "Add to Project" at bounding box center [1080, 462] width 63 height 14
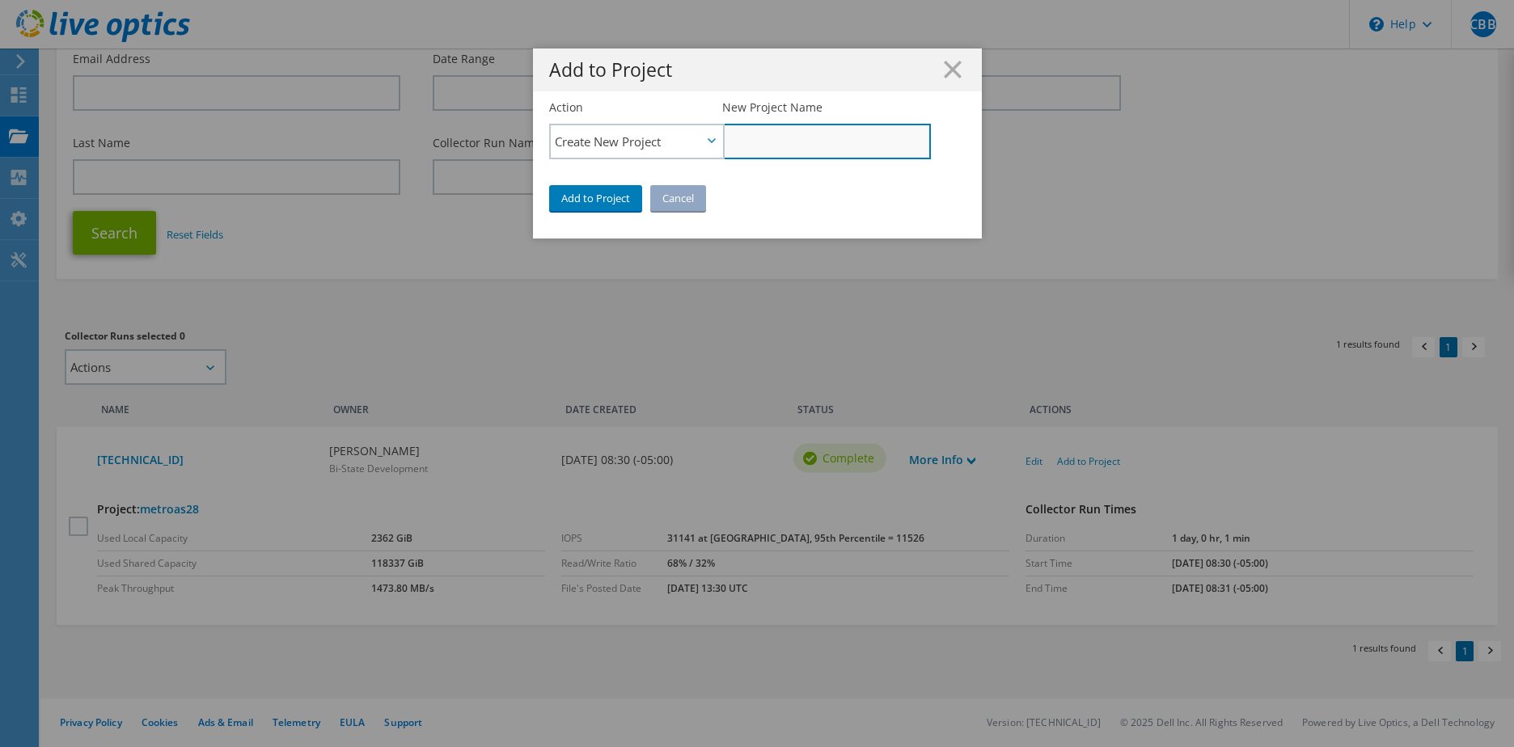
click at [802, 149] on input "New Project Name" at bounding box center [826, 142] width 208 height 36
click at [676, 201] on link "Cancel" at bounding box center [678, 198] width 56 height 26
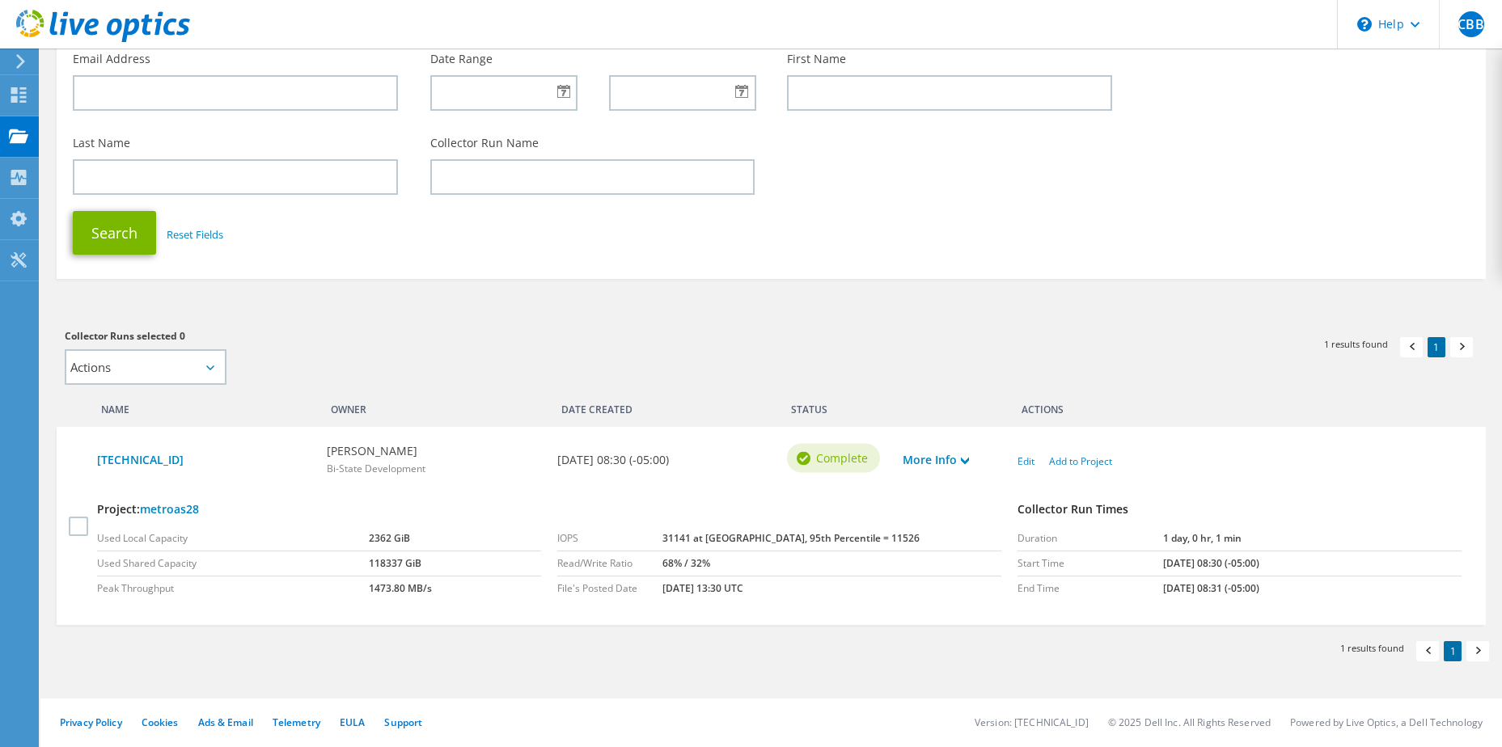
click at [374, 348] on div "Collector Runs selected 0 Actions Add to new project Add to existing project Ap…" at bounding box center [410, 356] width 690 height 57
click at [203, 366] on select "Actions Add to new project Add to existing project" at bounding box center [146, 367] width 162 height 36
click at [414, 349] on div "Collector Runs selected 0 Actions Add to new project Add to existing project Ap…" at bounding box center [410, 356] width 690 height 57
click at [150, 451] on link "[TECHNICAL_ID]" at bounding box center [204, 460] width 214 height 18
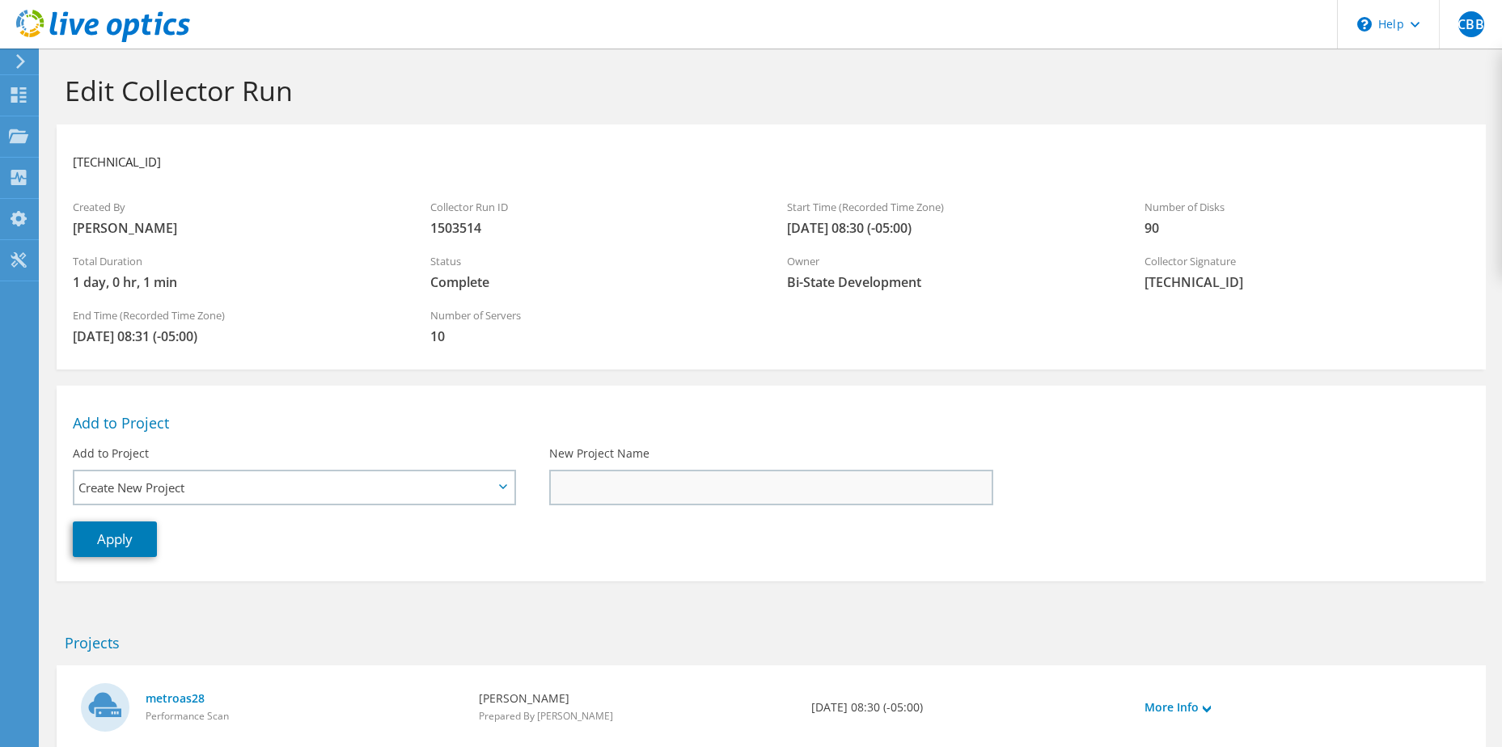
scroll to position [101, 0]
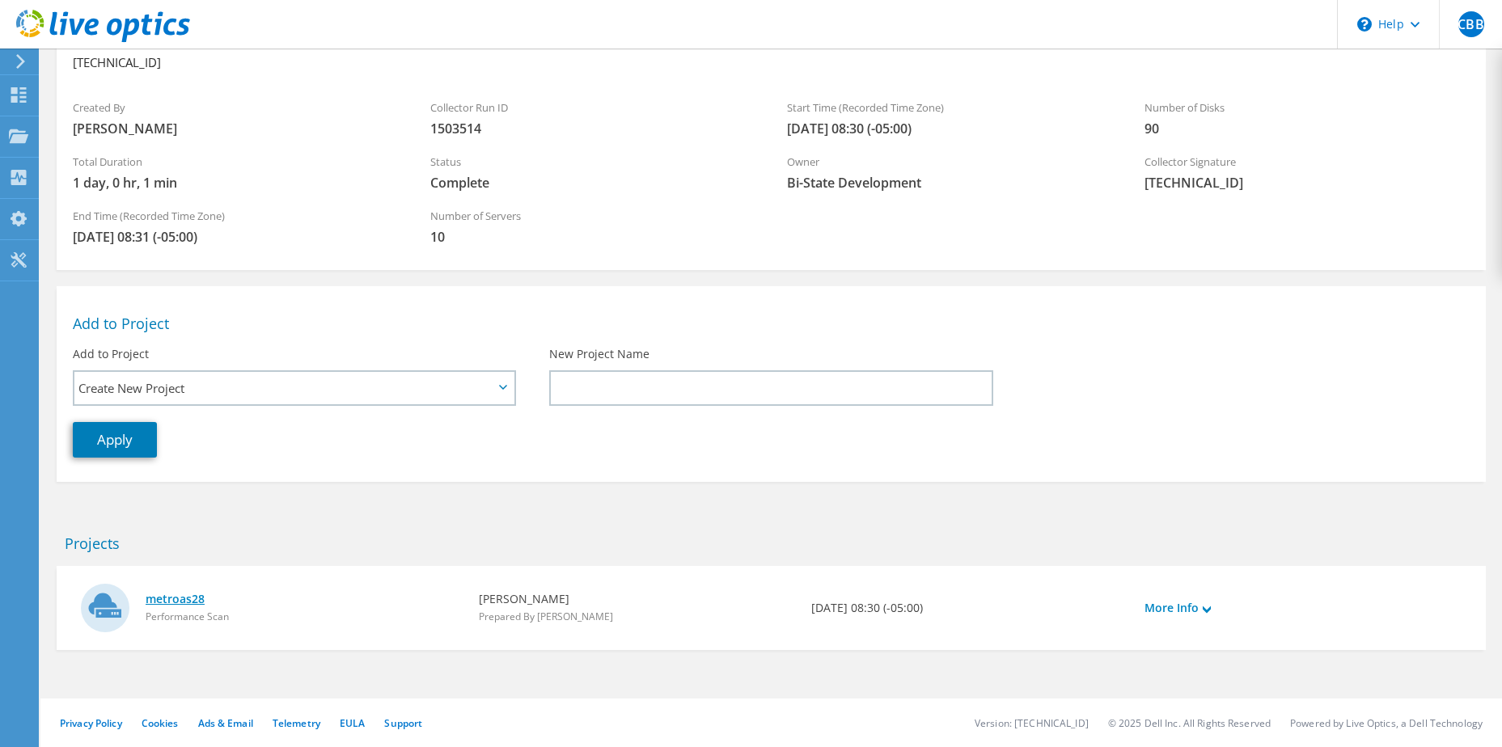
click at [184, 595] on link "metroas28" at bounding box center [304, 599] width 317 height 18
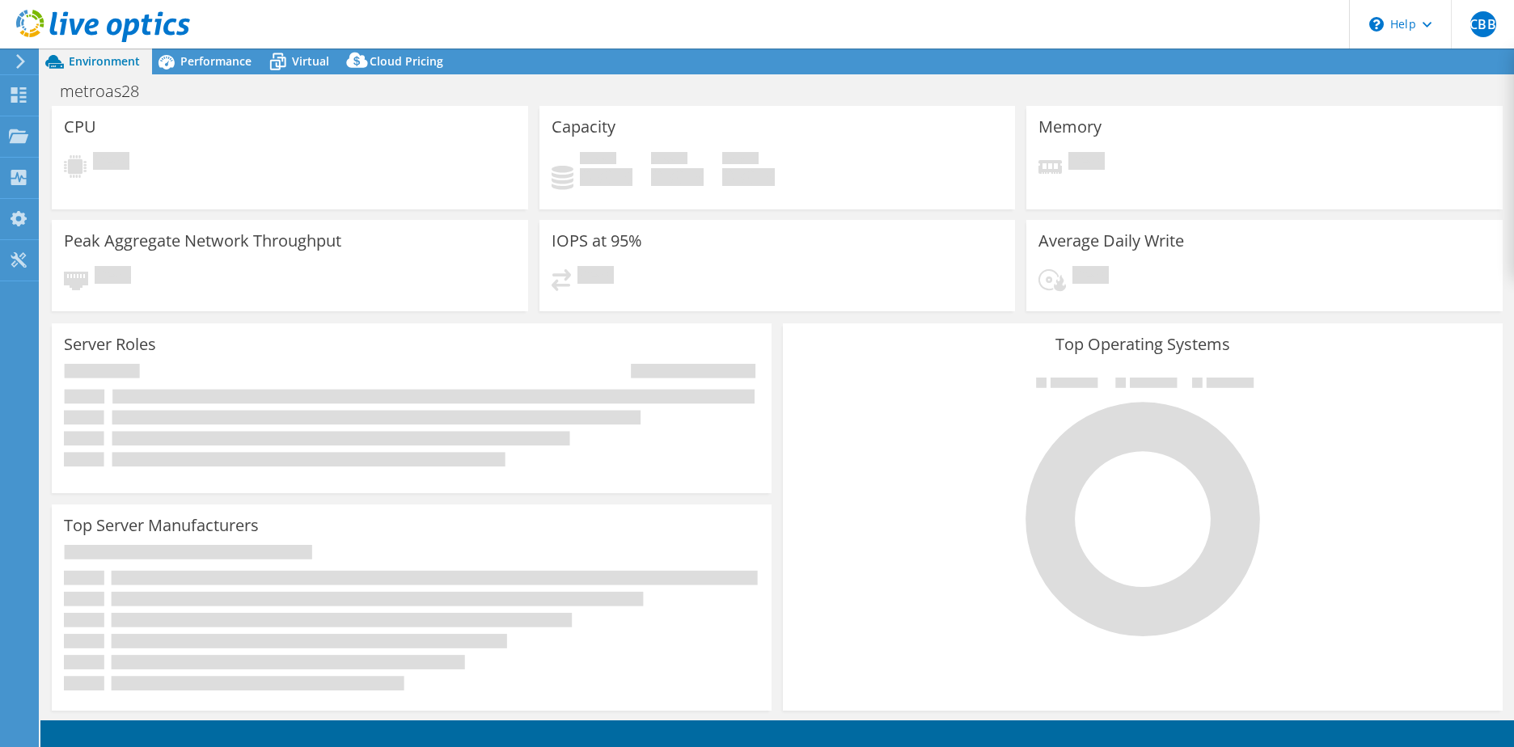
select select "USD"
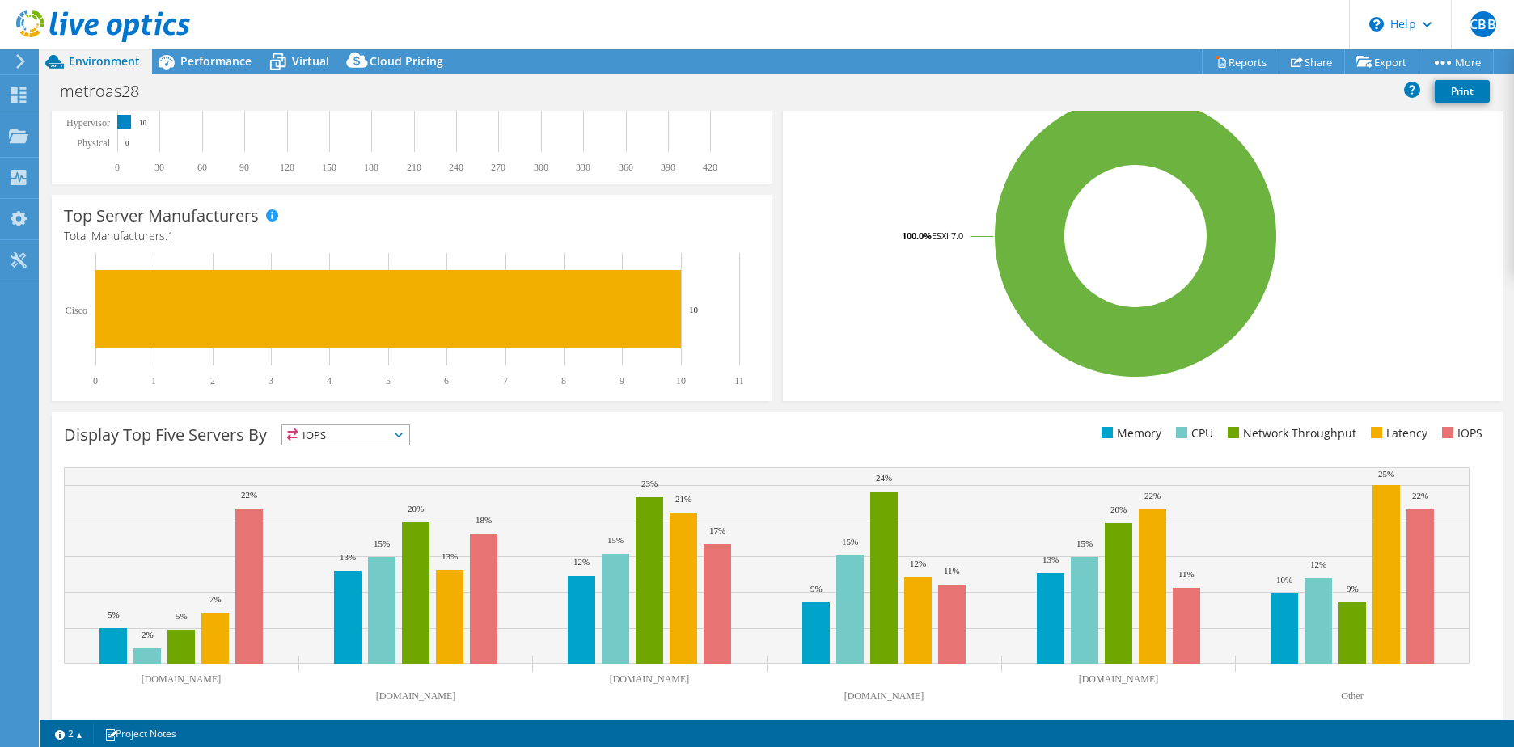
scroll to position [332, 0]
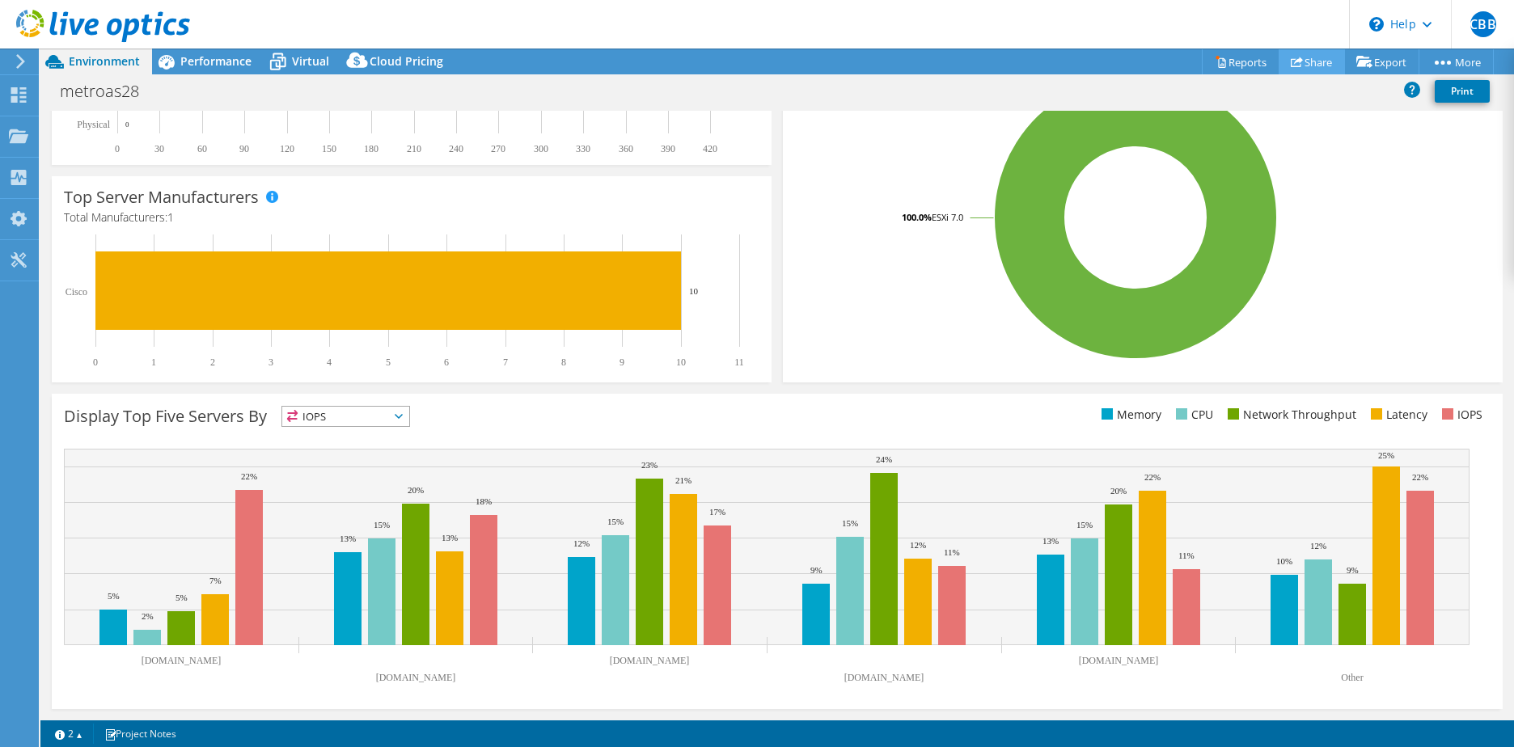
click at [1300, 57] on link "Share" at bounding box center [1312, 61] width 66 height 25
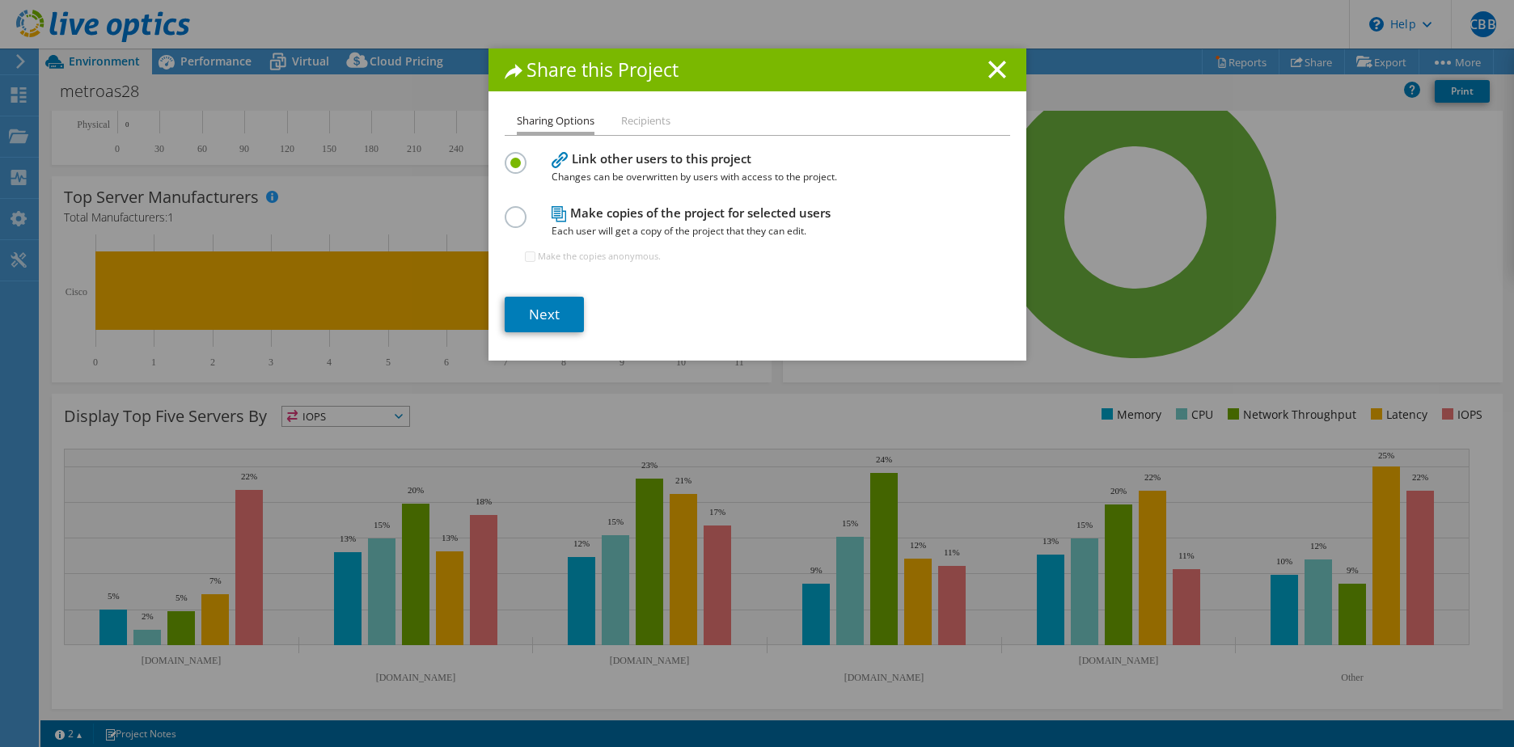
click at [637, 117] on li "Recipients" at bounding box center [645, 122] width 49 height 20
click at [628, 133] on ul "Sharing Options Recipients" at bounding box center [757, 123] width 505 height 23
click at [537, 317] on link "Next" at bounding box center [544, 315] width 79 height 36
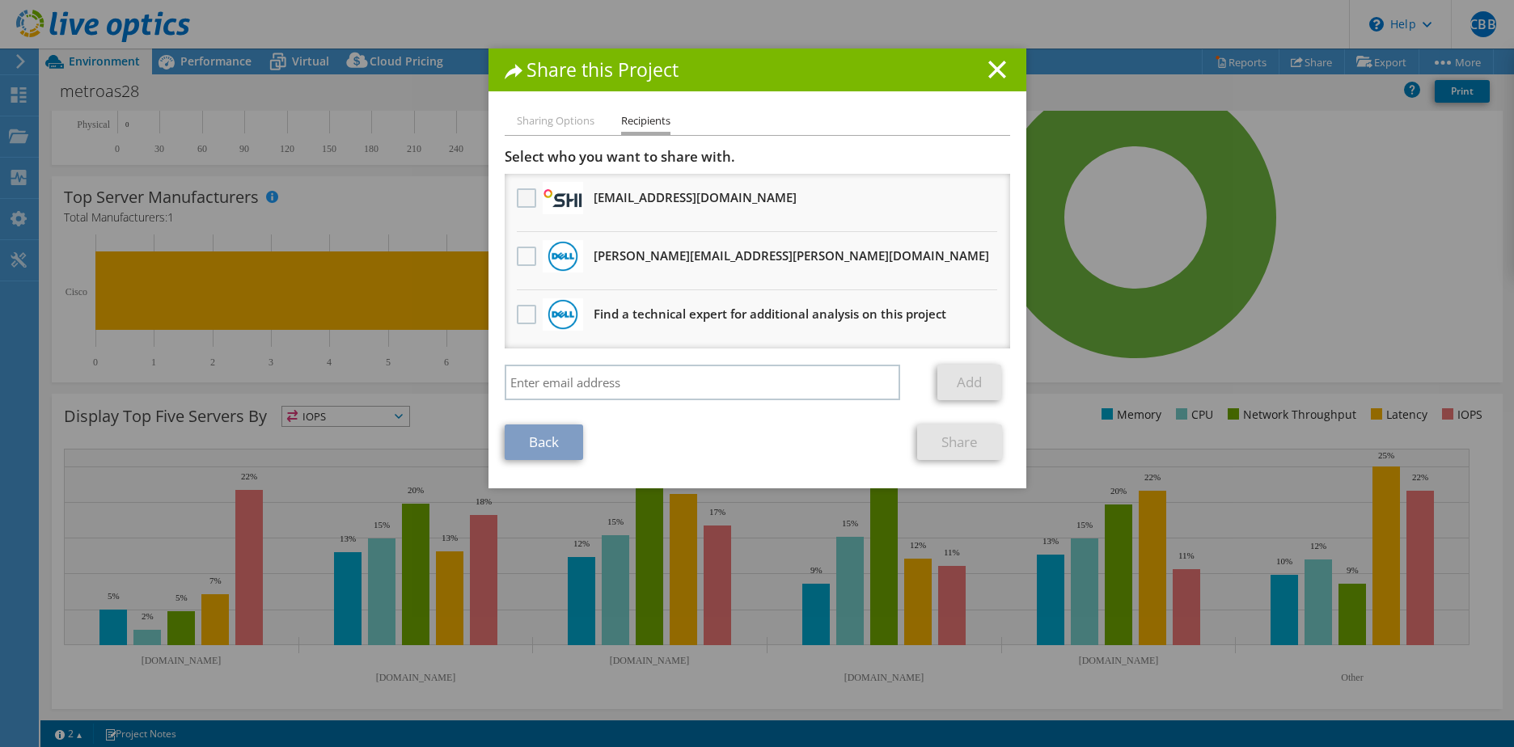
click at [518, 197] on label at bounding box center [528, 197] width 23 height 19
click at [0, 0] on input "checkbox" at bounding box center [0, 0] width 0 height 0
click at [949, 448] on link "Share" at bounding box center [959, 443] width 85 height 36
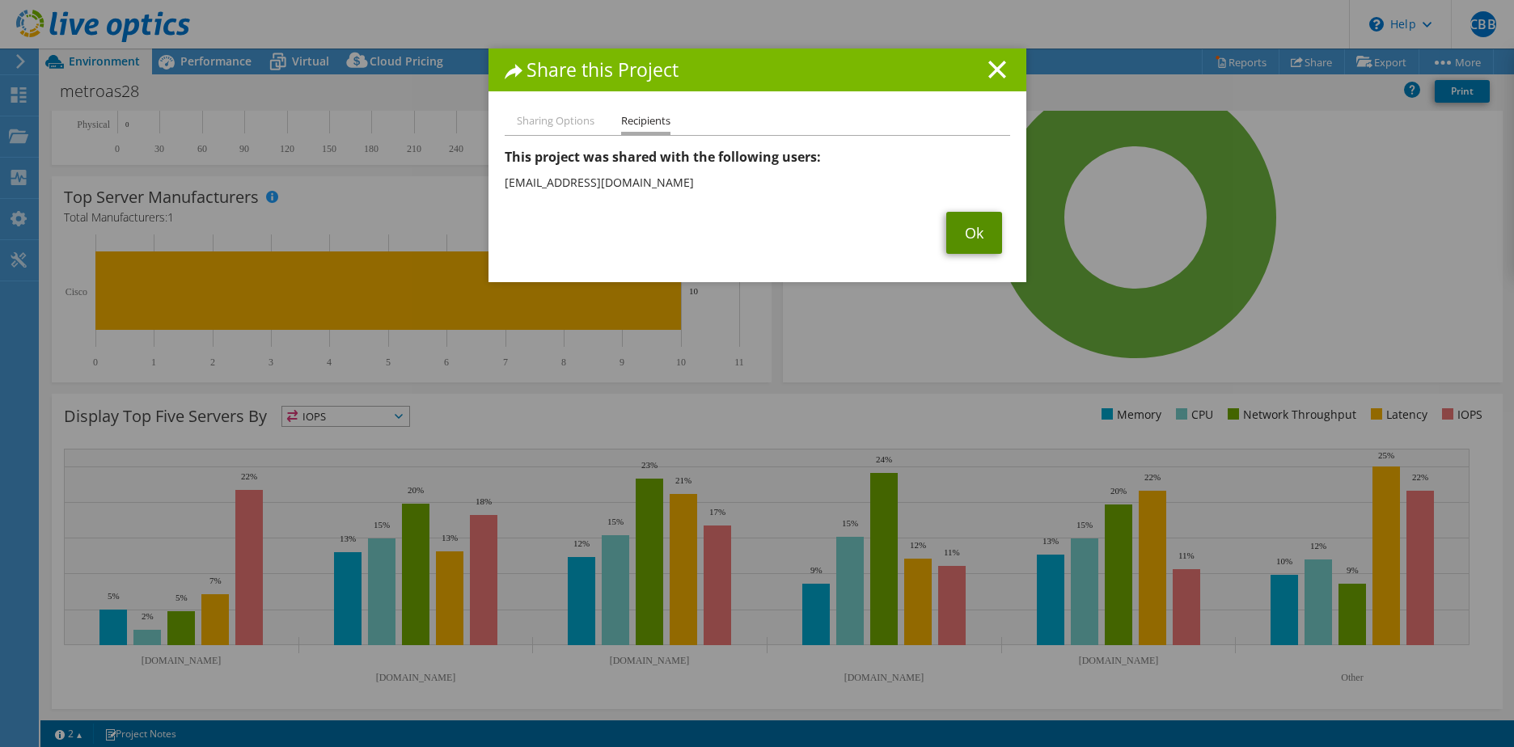
click at [975, 226] on link "Ok" at bounding box center [974, 233] width 56 height 42
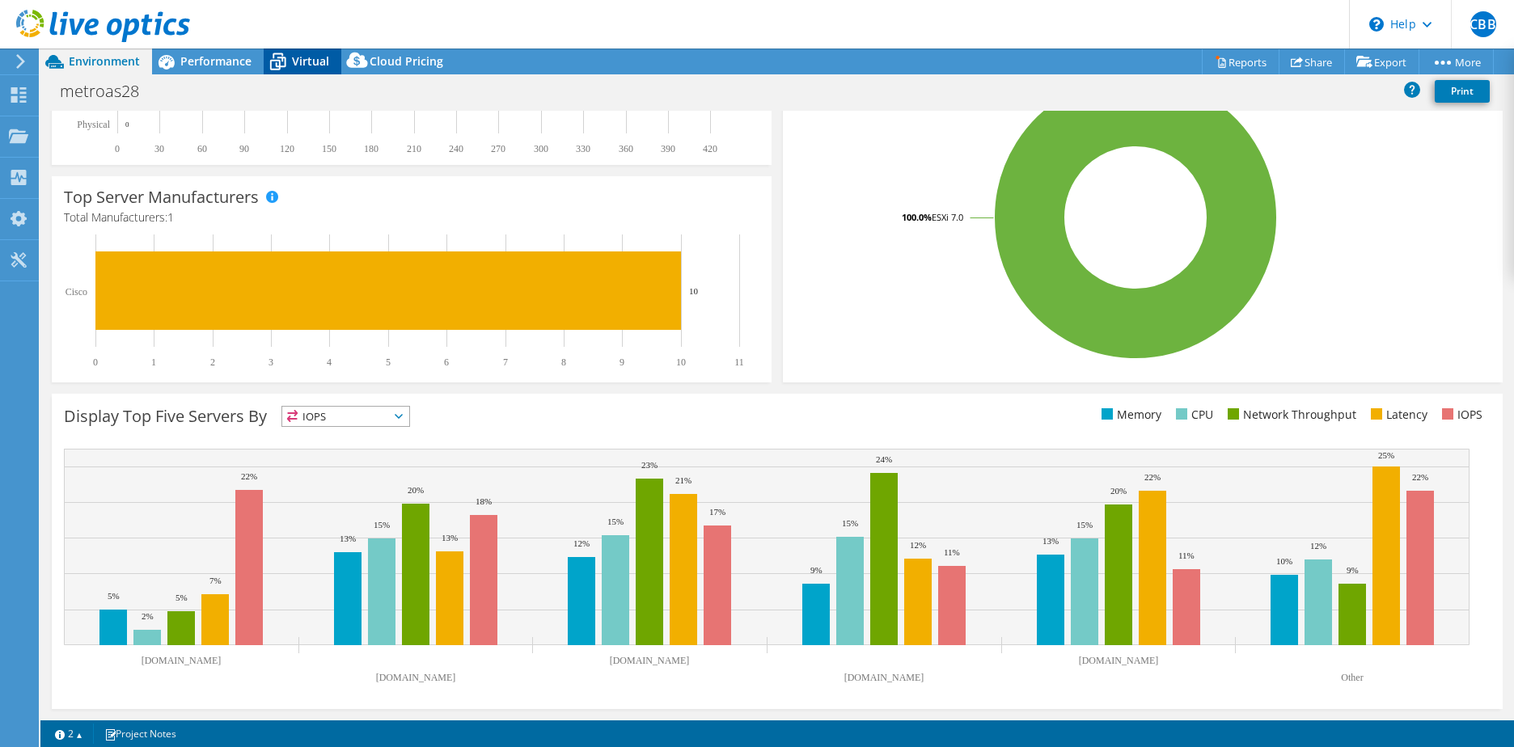
drag, startPoint x: 302, startPoint y: 70, endPoint x: 297, endPoint y: 59, distance: 11.9
click at [302, 70] on div "Virtual" at bounding box center [303, 62] width 78 height 26
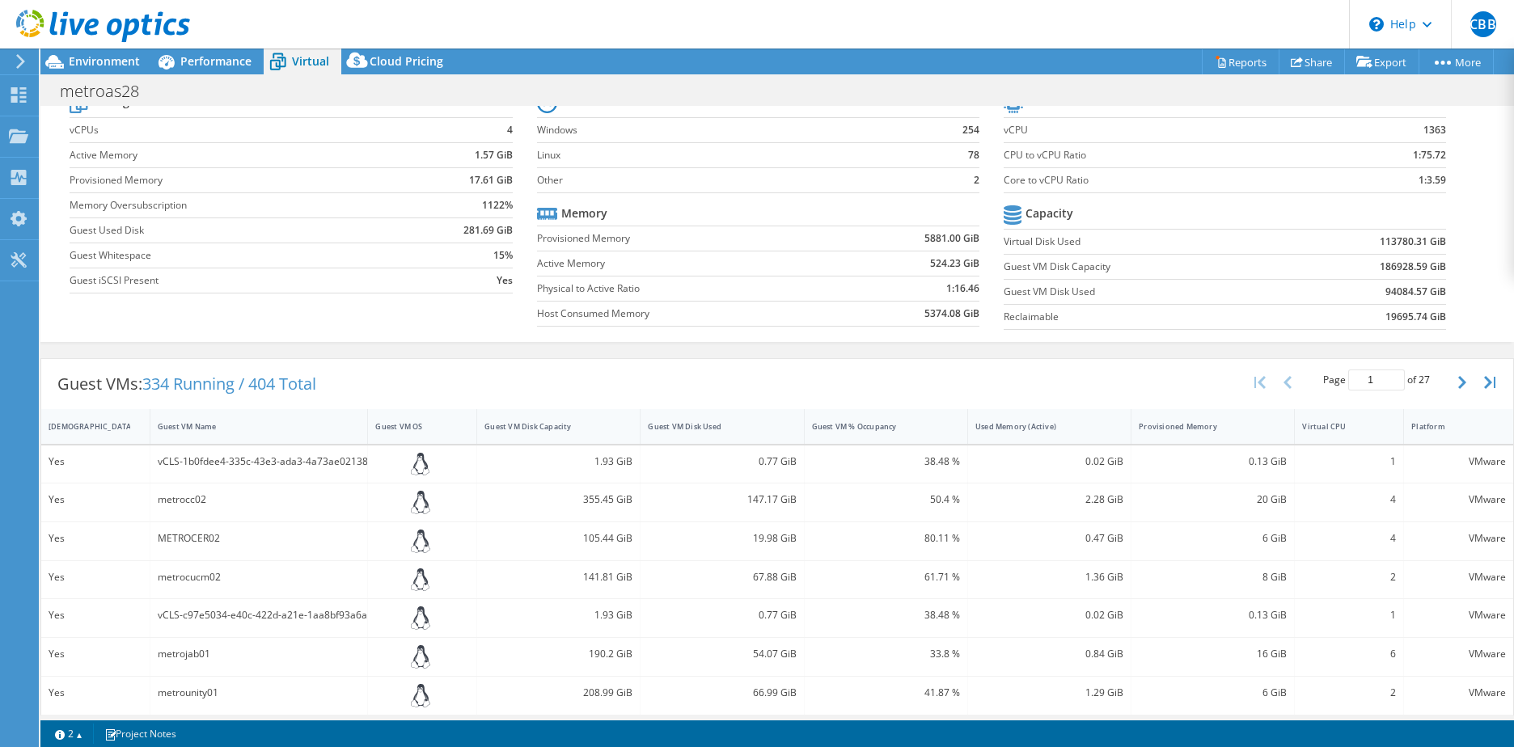
scroll to position [0, 0]
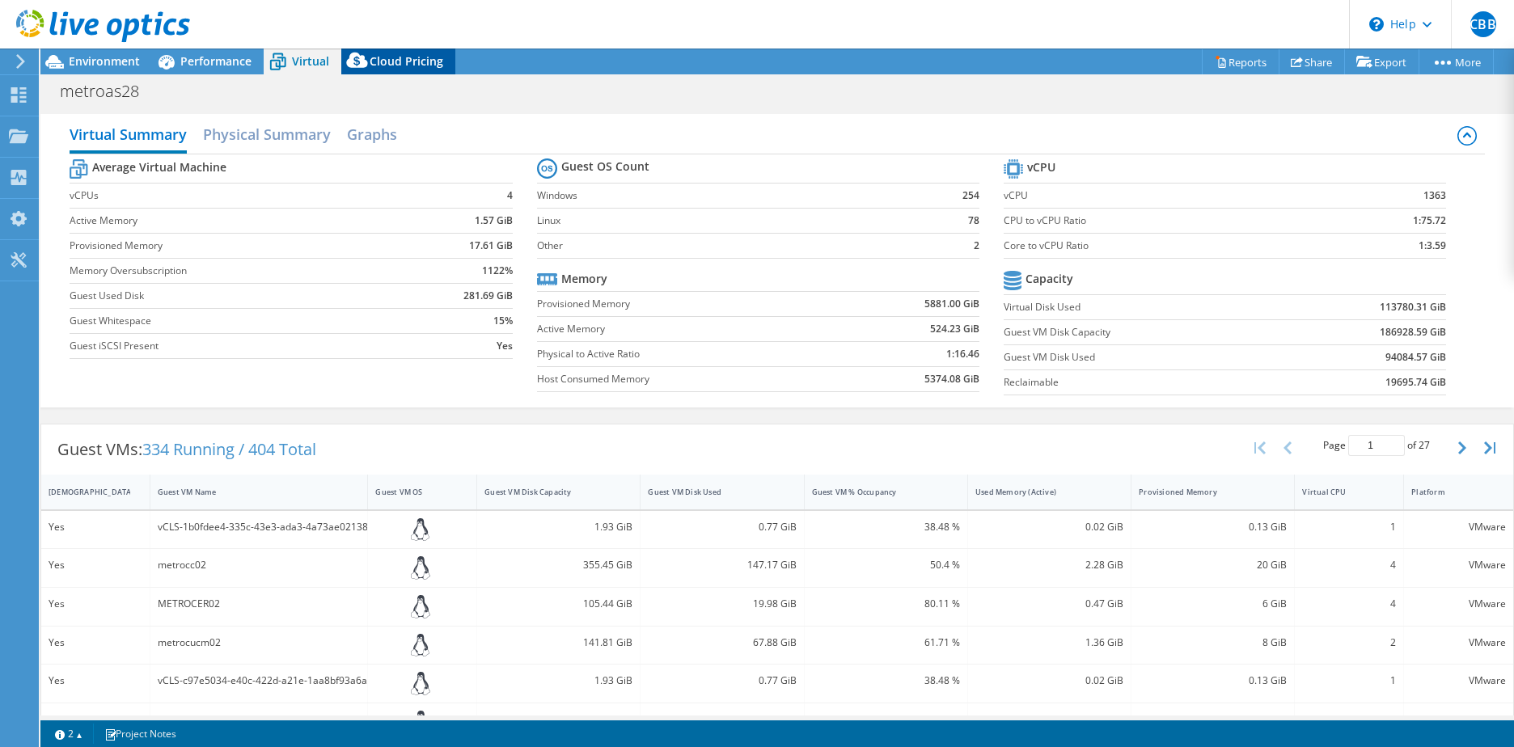
click at [413, 62] on span "Cloud Pricing" at bounding box center [407, 60] width 74 height 15
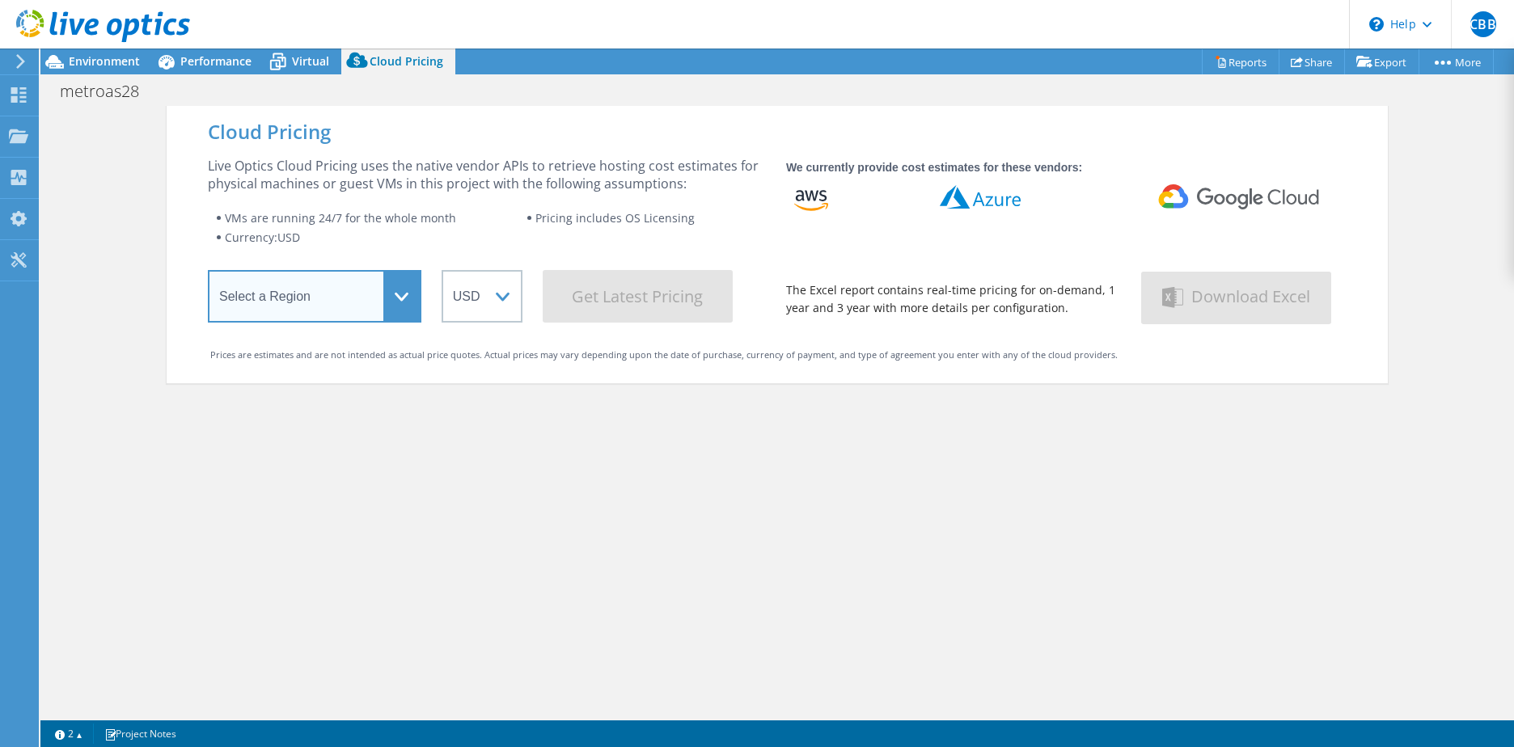
click at [330, 312] on select "Select a Region [GEOGRAPHIC_DATA] ([GEOGRAPHIC_DATA]) [GEOGRAPHIC_DATA] ([GEOGR…" at bounding box center [315, 296] width 214 height 53
select select "USEast"
click at [208, 273] on select "Select a Region [GEOGRAPHIC_DATA] ([GEOGRAPHIC_DATA]) [GEOGRAPHIC_DATA] ([GEOGR…" at bounding box center [315, 296] width 214 height 53
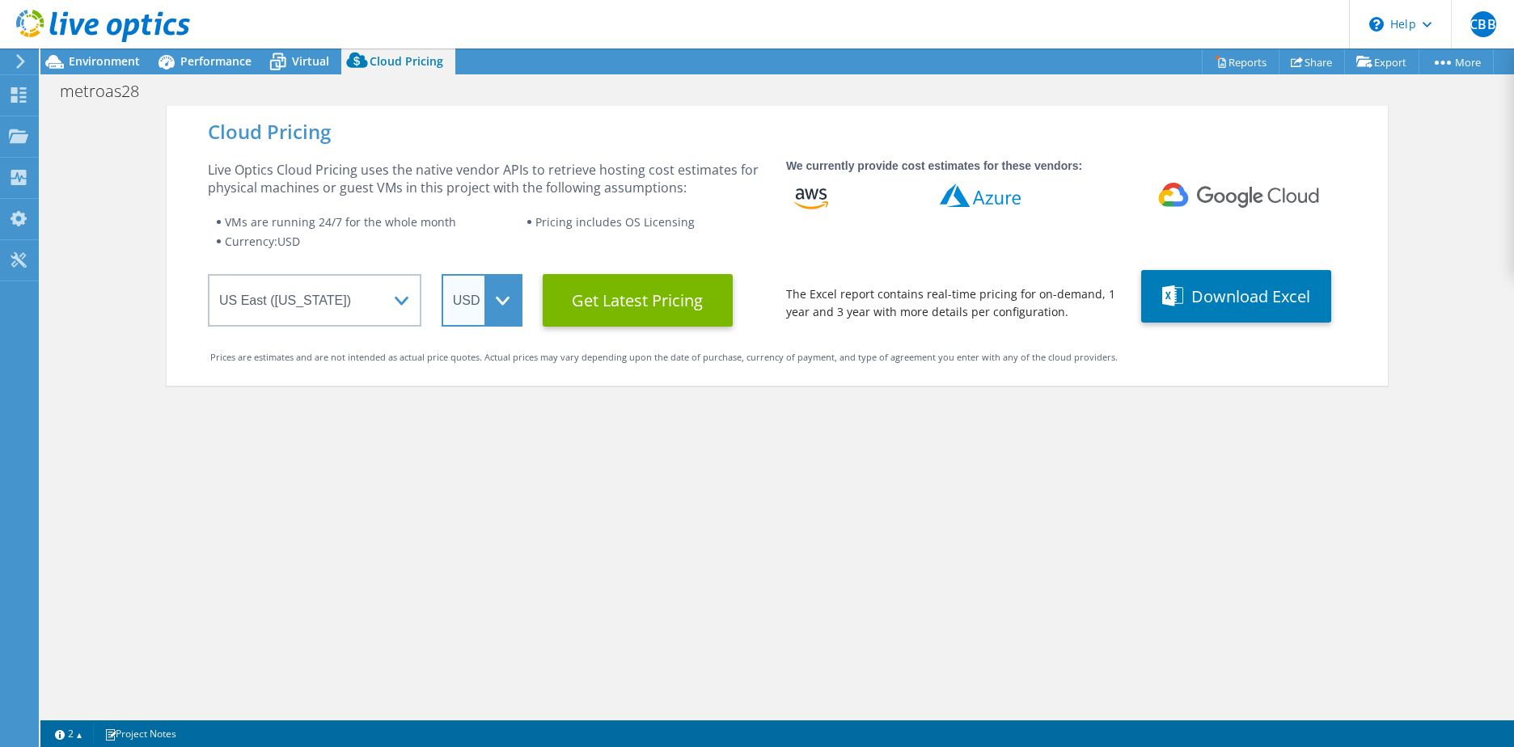
drag, startPoint x: 470, startPoint y: 298, endPoint x: 480, endPoint y: 300, distance: 10.0
click at [470, 298] on select "ARS AUD BRL CAD CHF CLP CNY DKK EUR GBP HKD HUF INR JPY MXN MYR NOK NZD PEN SEK…" at bounding box center [482, 300] width 81 height 53
click at [489, 304] on select "ARS AUD BRL CAD CHF CLP CNY DKK EUR GBP HKD HUF INR JPY MXN MYR NOK NZD PEN SEK…" at bounding box center [482, 300] width 81 height 53
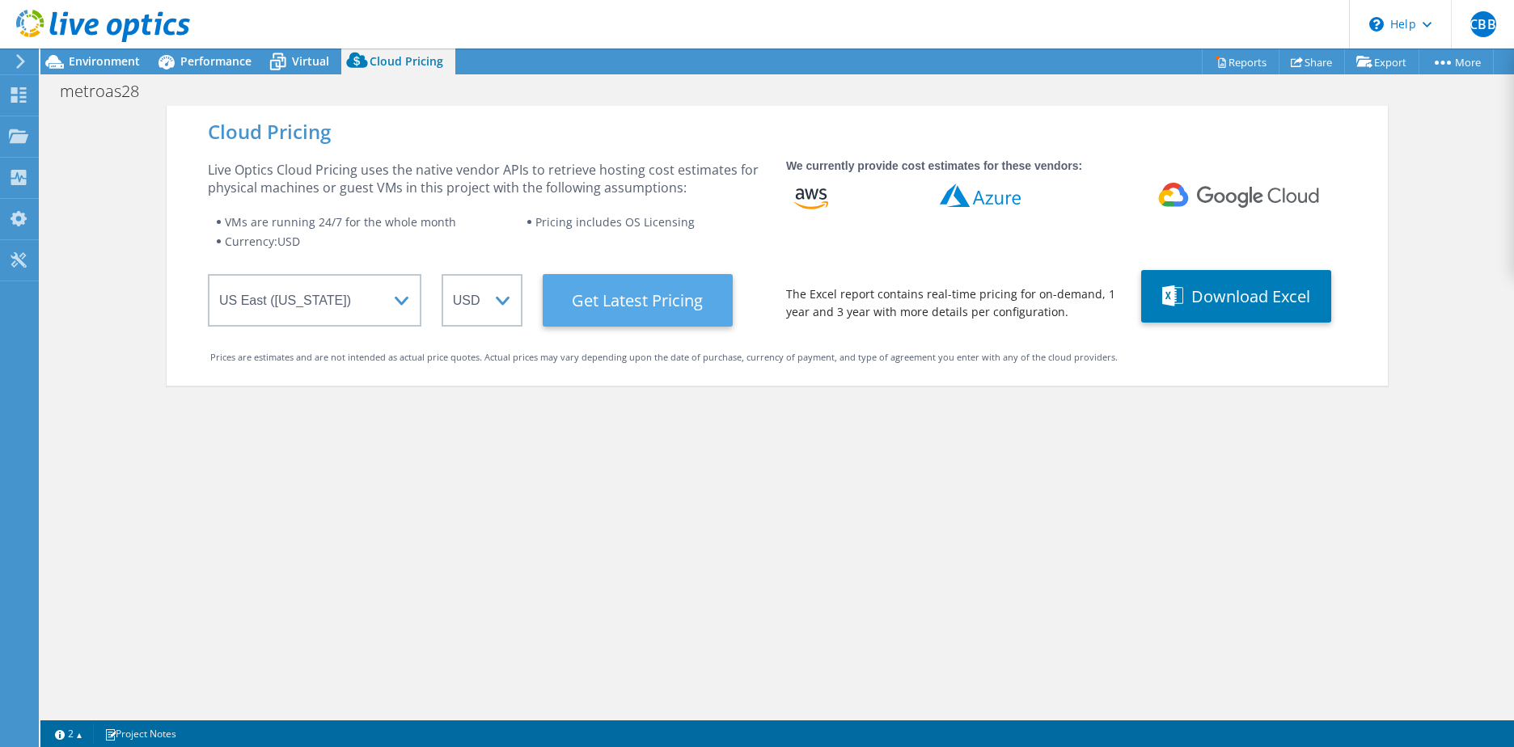
click at [659, 307] on Latest "Get Latest Pricing" at bounding box center [638, 300] width 190 height 53
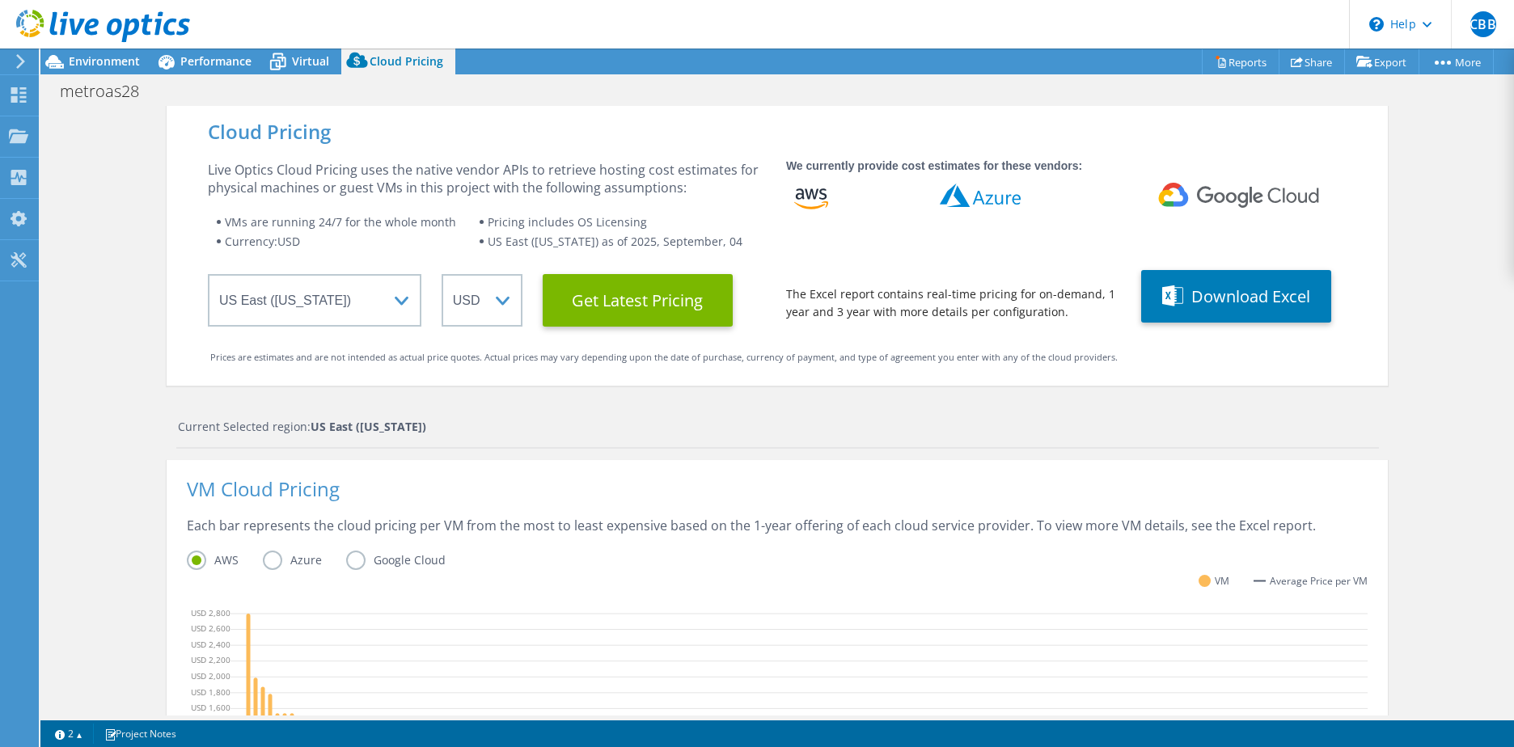
click at [274, 562] on label "Azure" at bounding box center [304, 560] width 83 height 19
click at [0, 0] on input "Azure" at bounding box center [0, 0] width 0 height 0
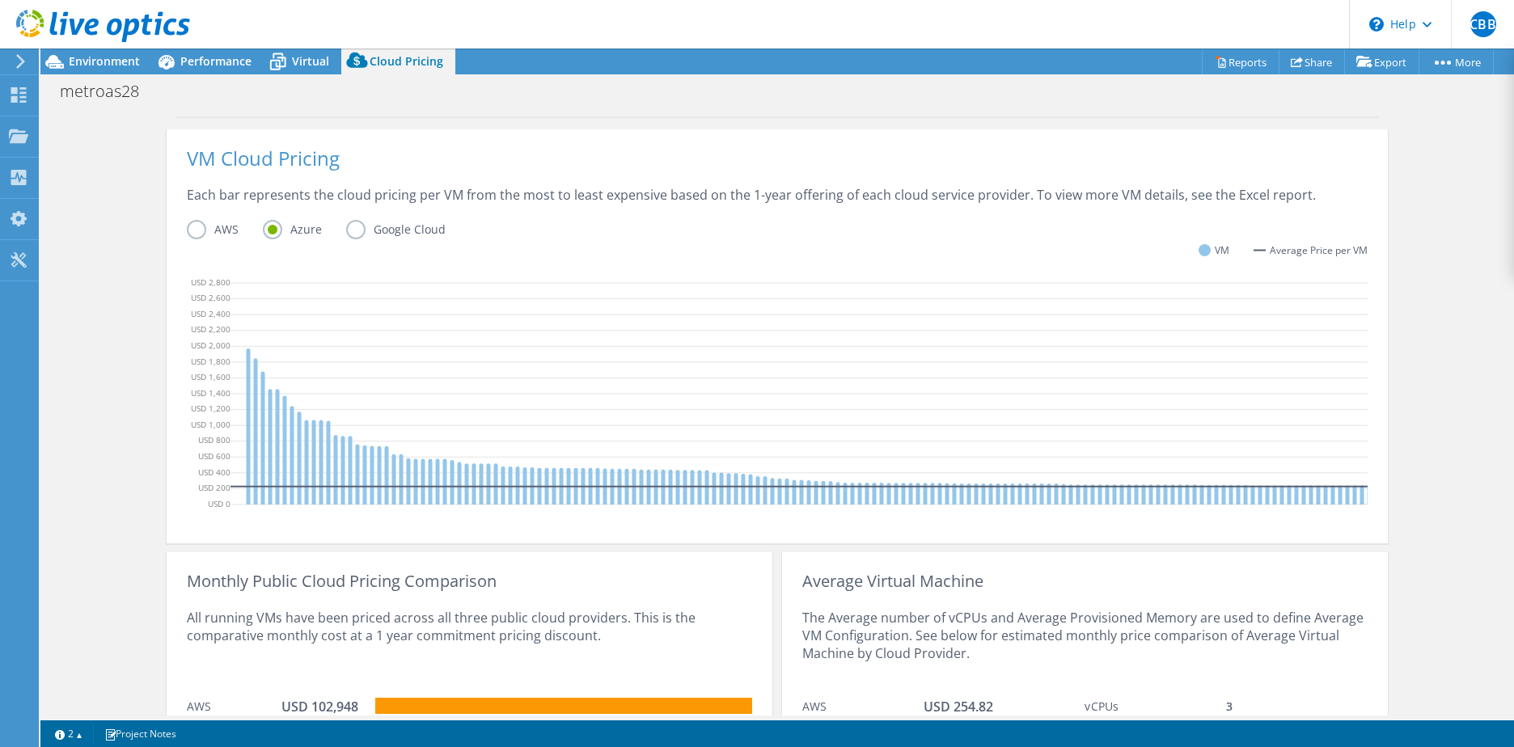
scroll to position [320, 0]
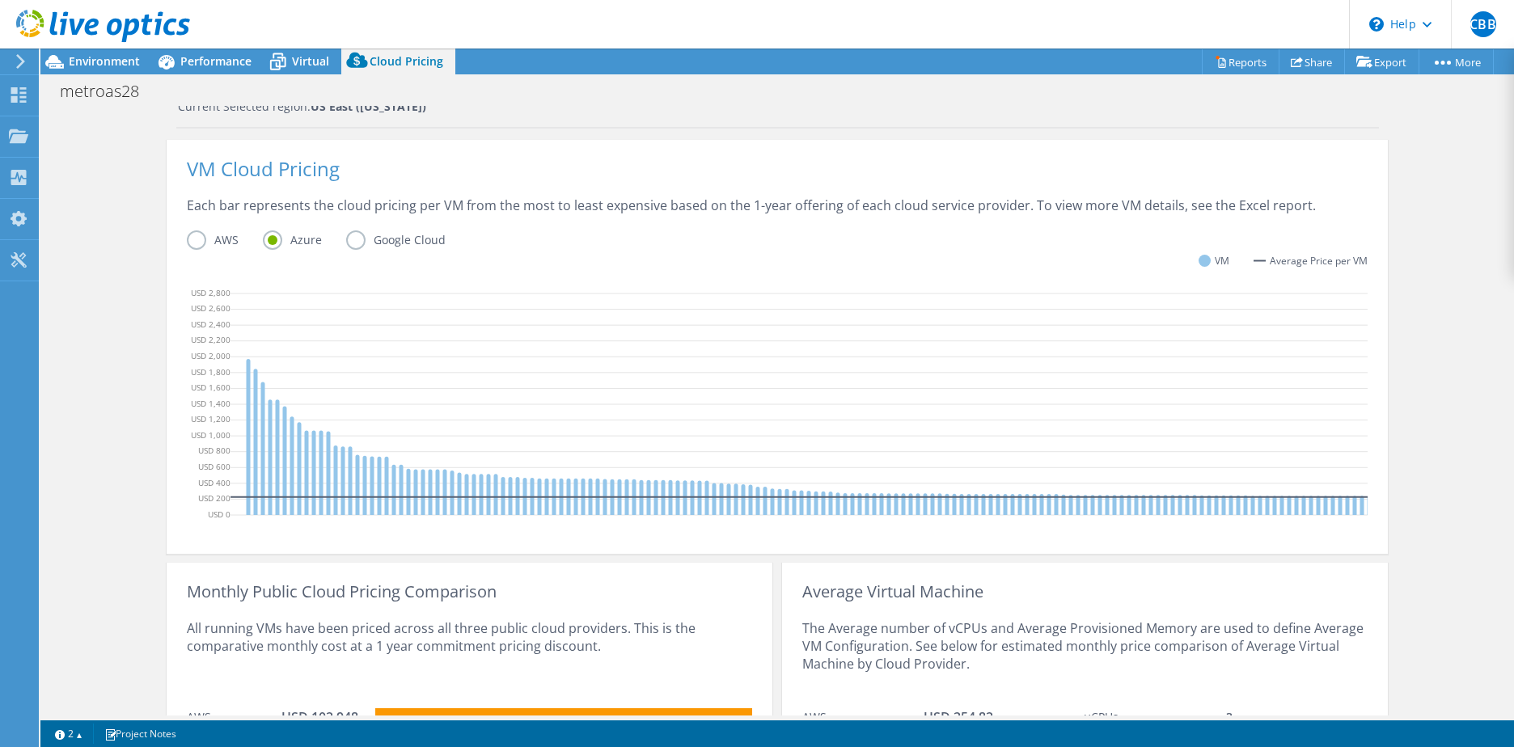
click at [355, 246] on label "Google Cloud" at bounding box center [408, 239] width 124 height 19
click at [0, 0] on input "Google Cloud" at bounding box center [0, 0] width 0 height 0
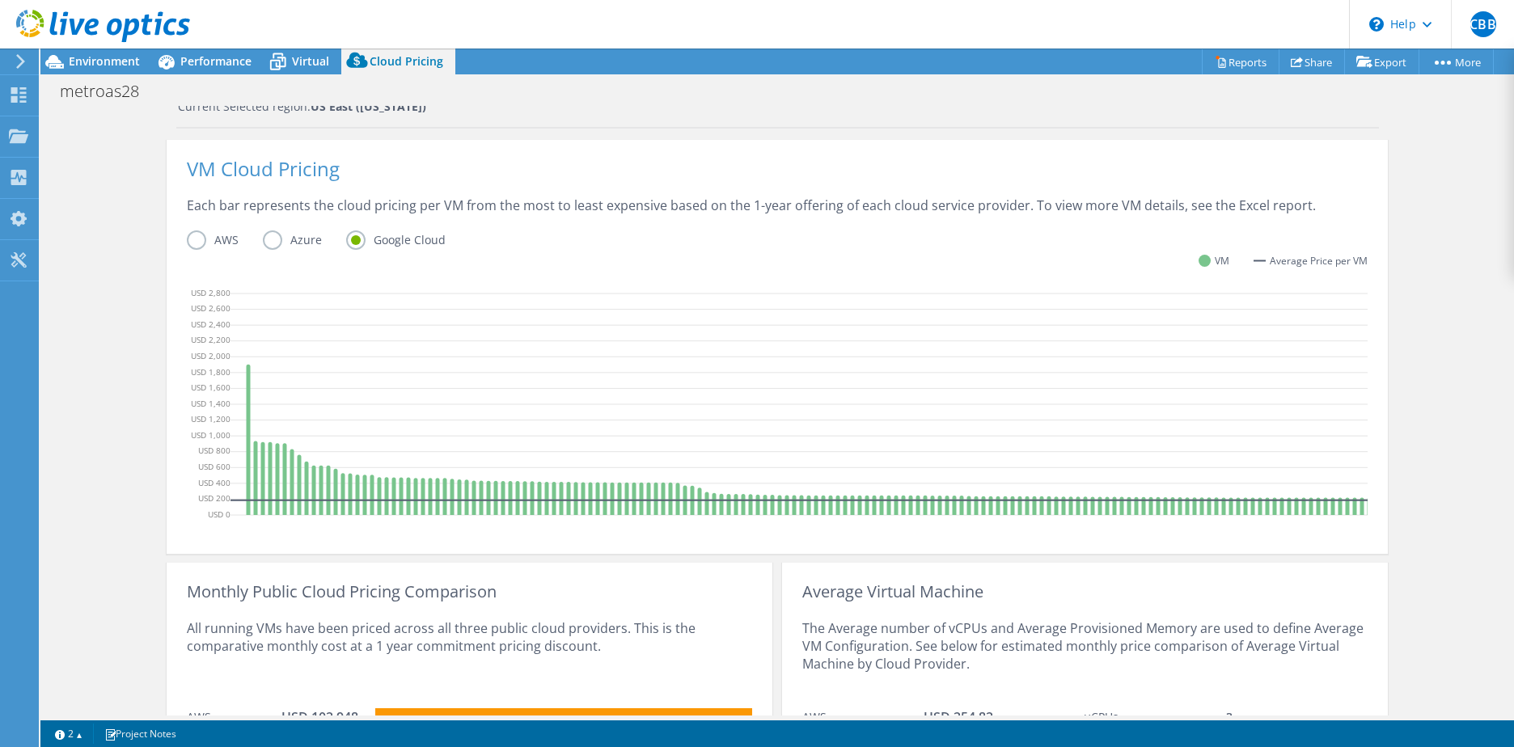
click at [290, 235] on label "Azure" at bounding box center [304, 239] width 83 height 19
click at [0, 0] on input "Azure" at bounding box center [0, 0] width 0 height 0
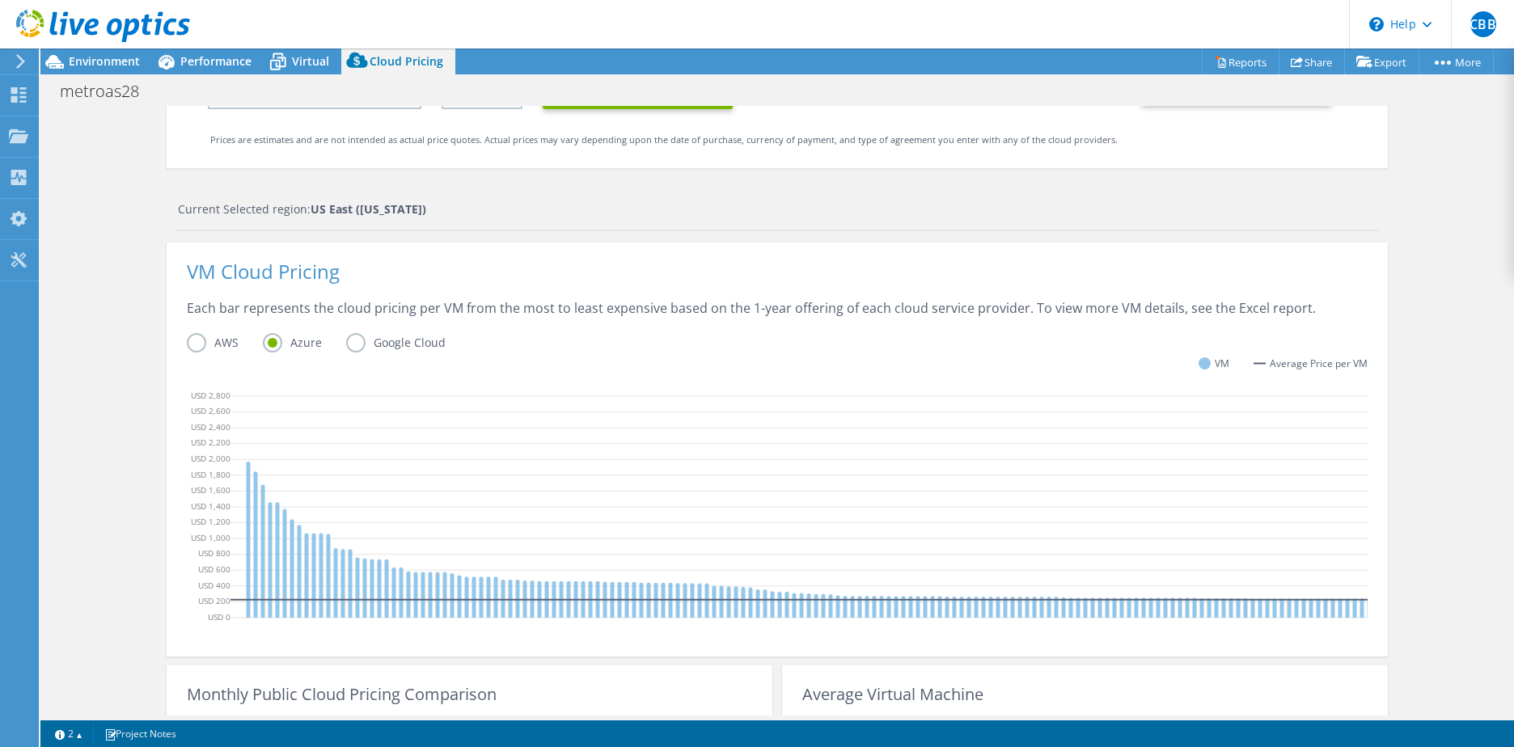
scroll to position [0, 0]
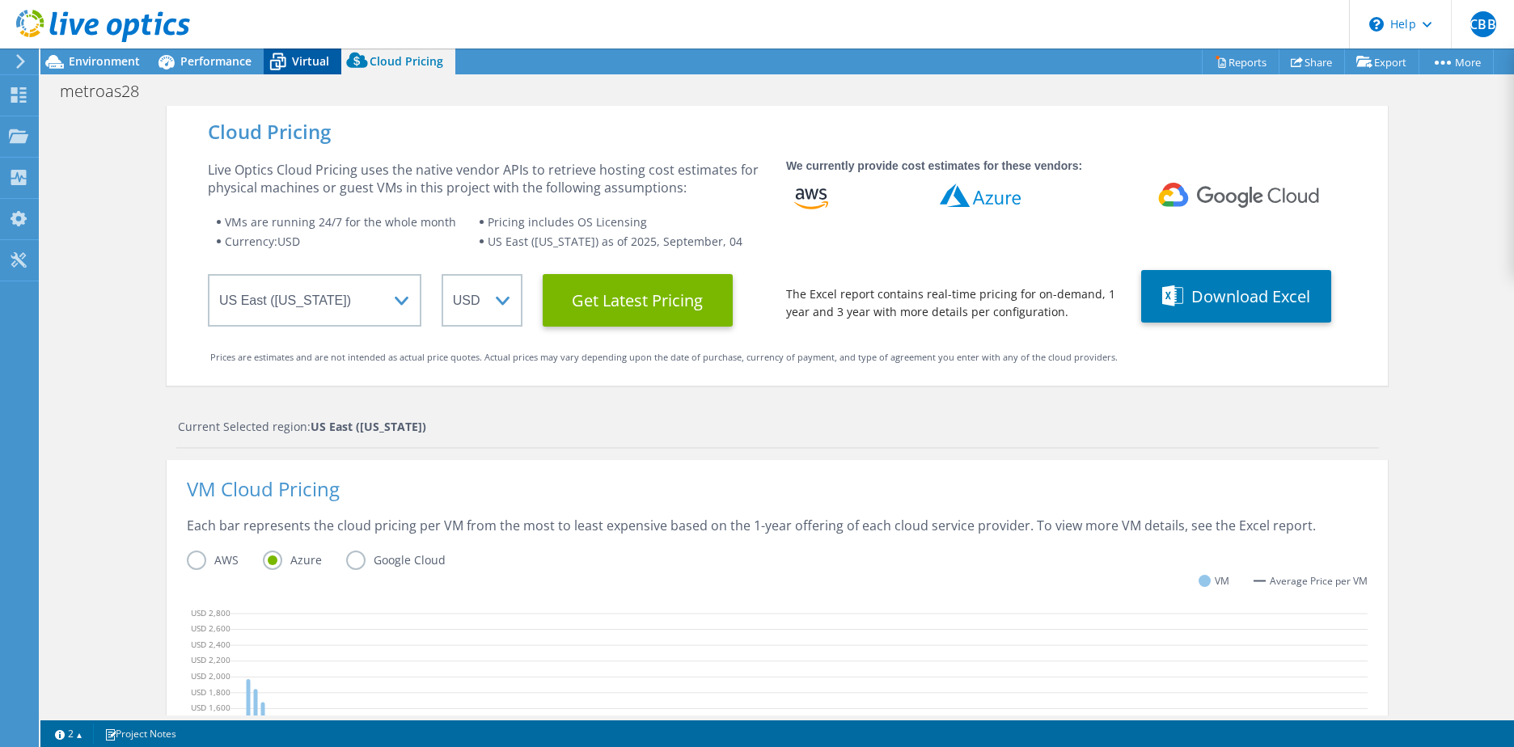
click at [274, 66] on icon at bounding box center [278, 62] width 28 height 28
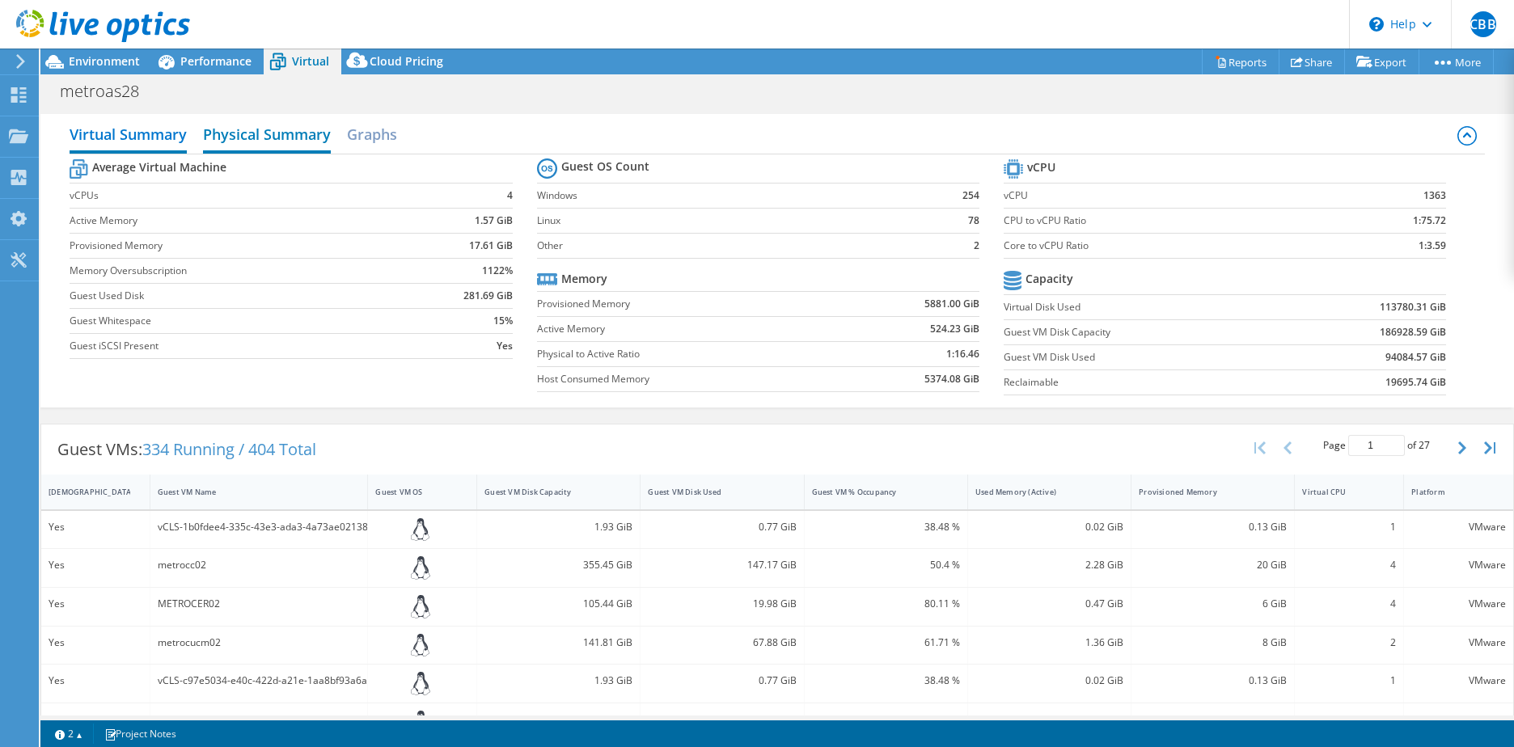
click at [283, 143] on h2 "Physical Summary" at bounding box center [267, 136] width 128 height 36
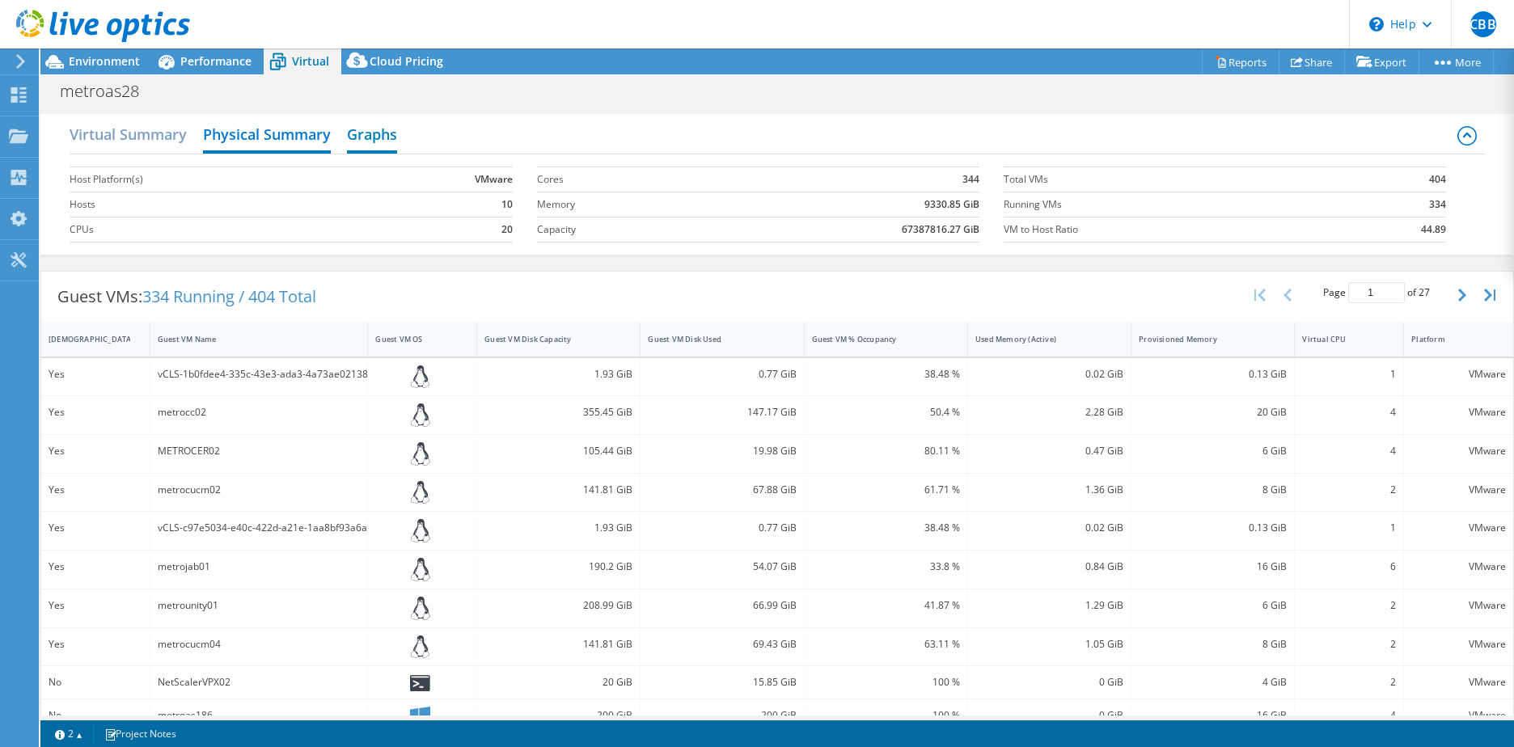
click at [364, 137] on h2 "Graphs" at bounding box center [372, 136] width 50 height 36
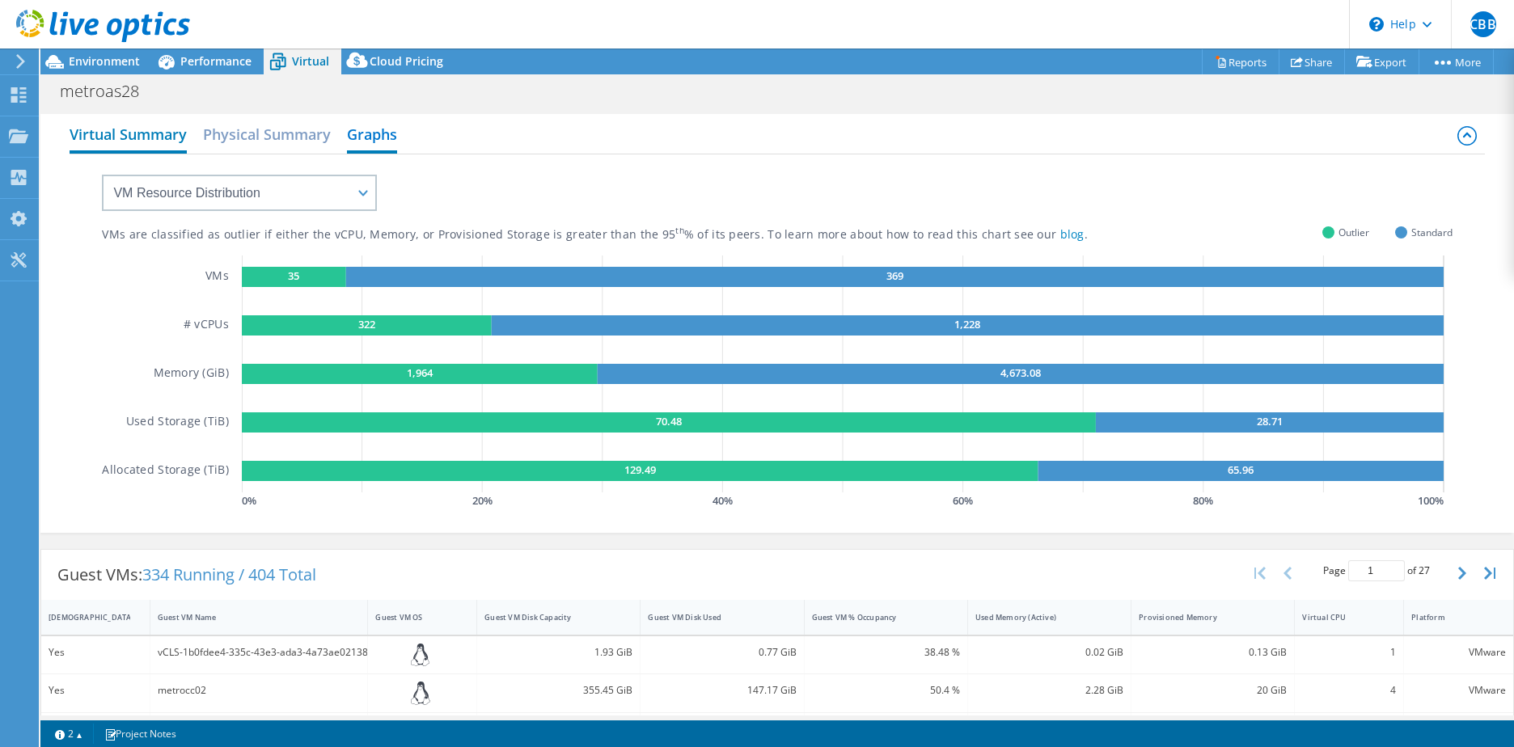
click at [109, 139] on h2 "Virtual Summary" at bounding box center [128, 136] width 117 height 36
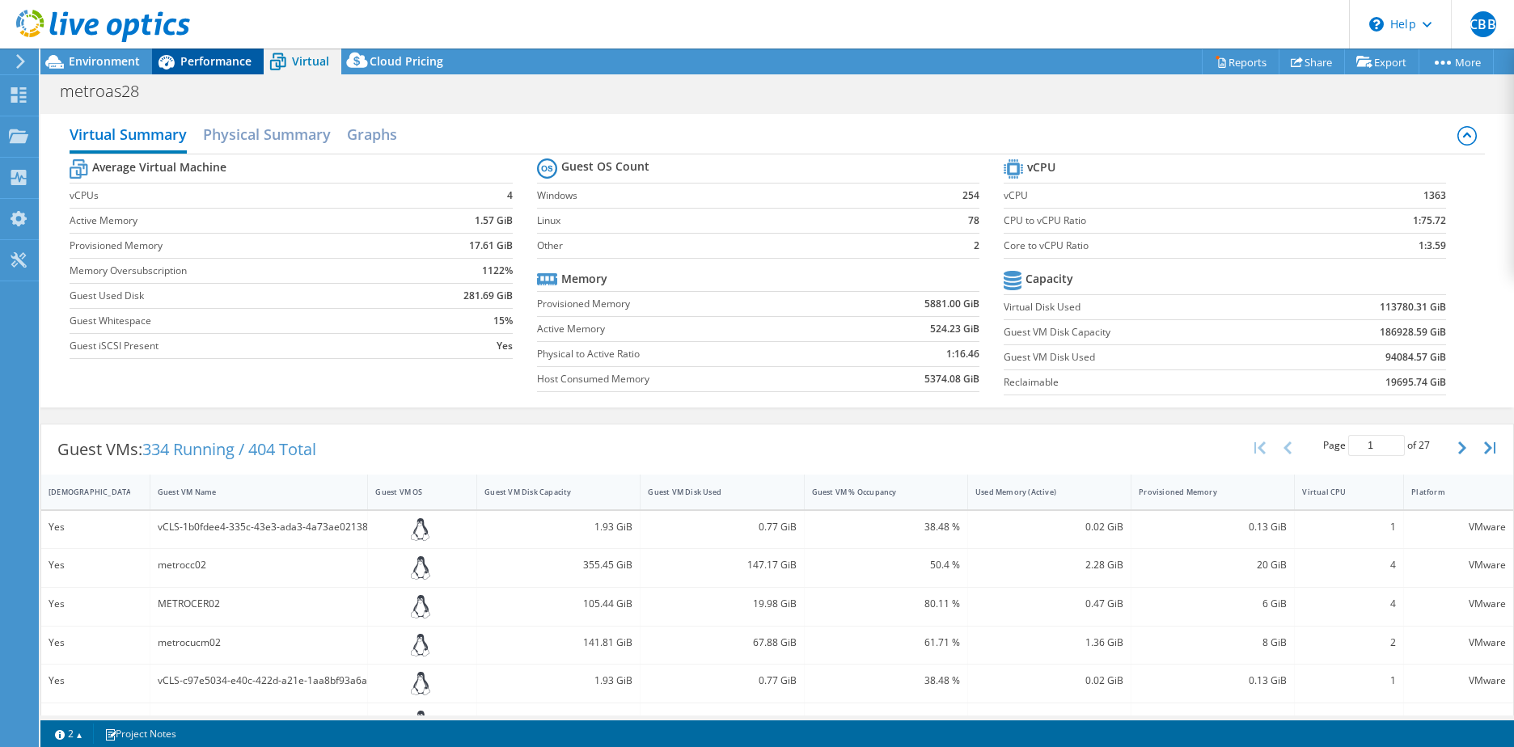
click at [203, 57] on span "Performance" at bounding box center [215, 60] width 71 height 15
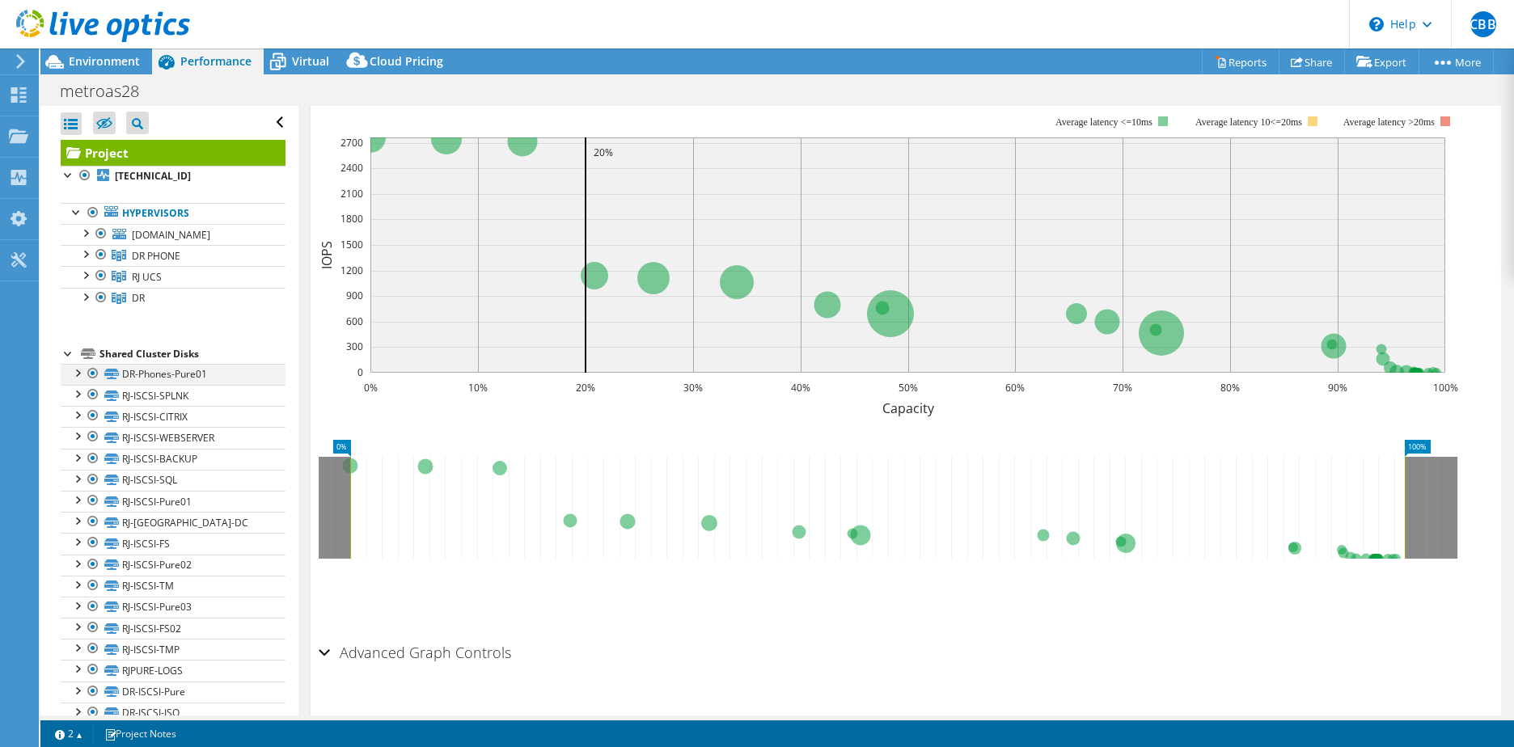
click at [75, 376] on div at bounding box center [77, 372] width 16 height 16
click at [76, 375] on div at bounding box center [77, 372] width 16 height 16
click at [84, 253] on div at bounding box center [85, 253] width 16 height 16
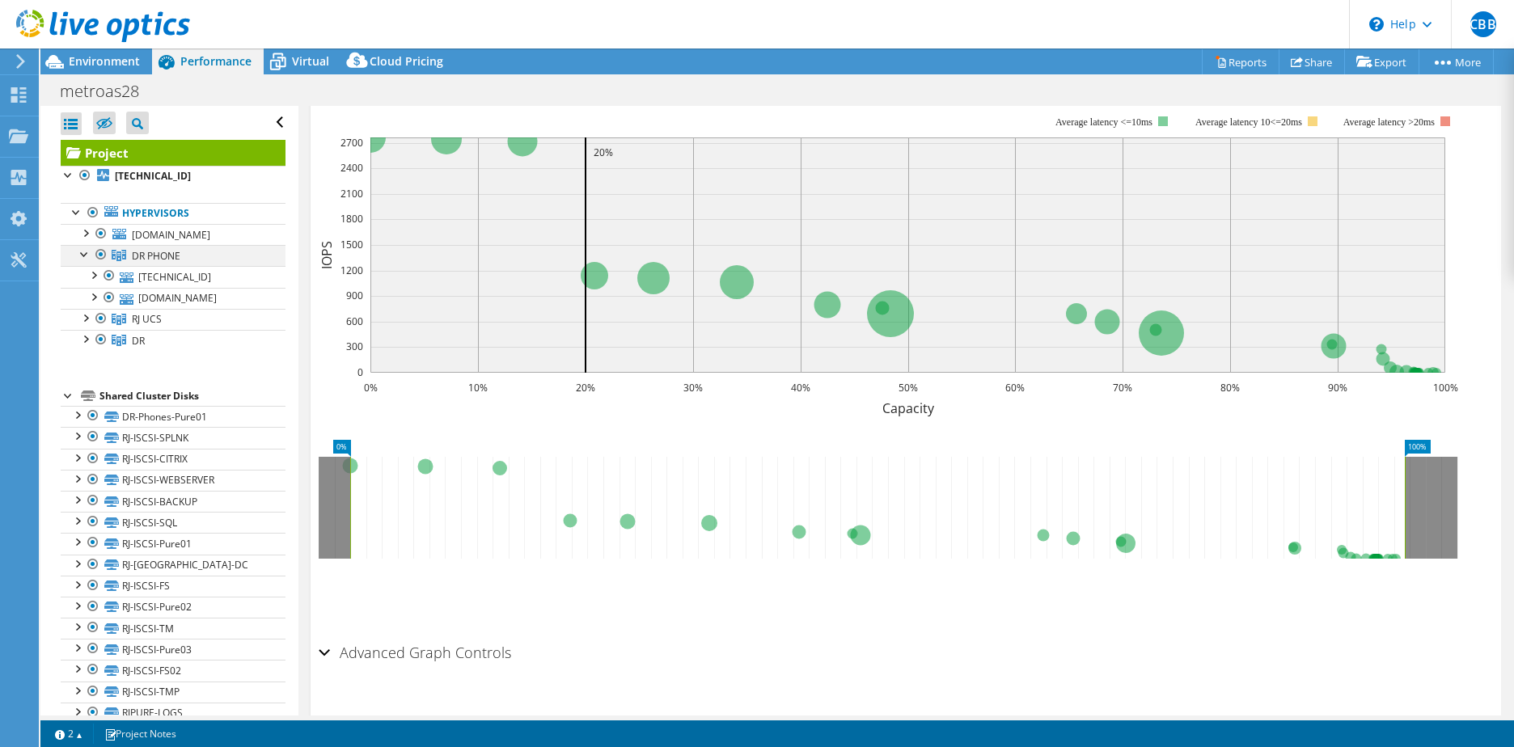
click at [84, 253] on div at bounding box center [85, 253] width 16 height 16
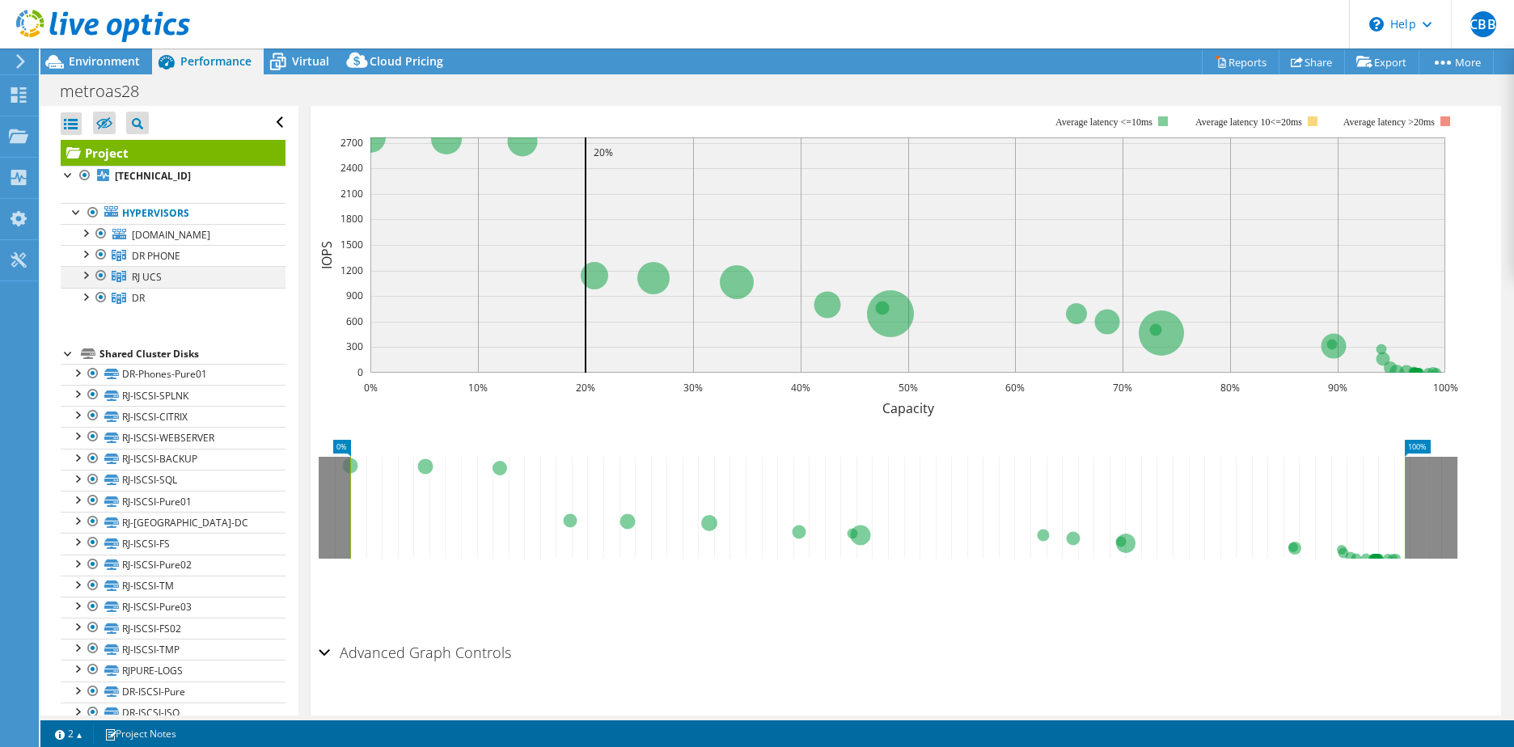
click at [82, 269] on div at bounding box center [85, 274] width 16 height 16
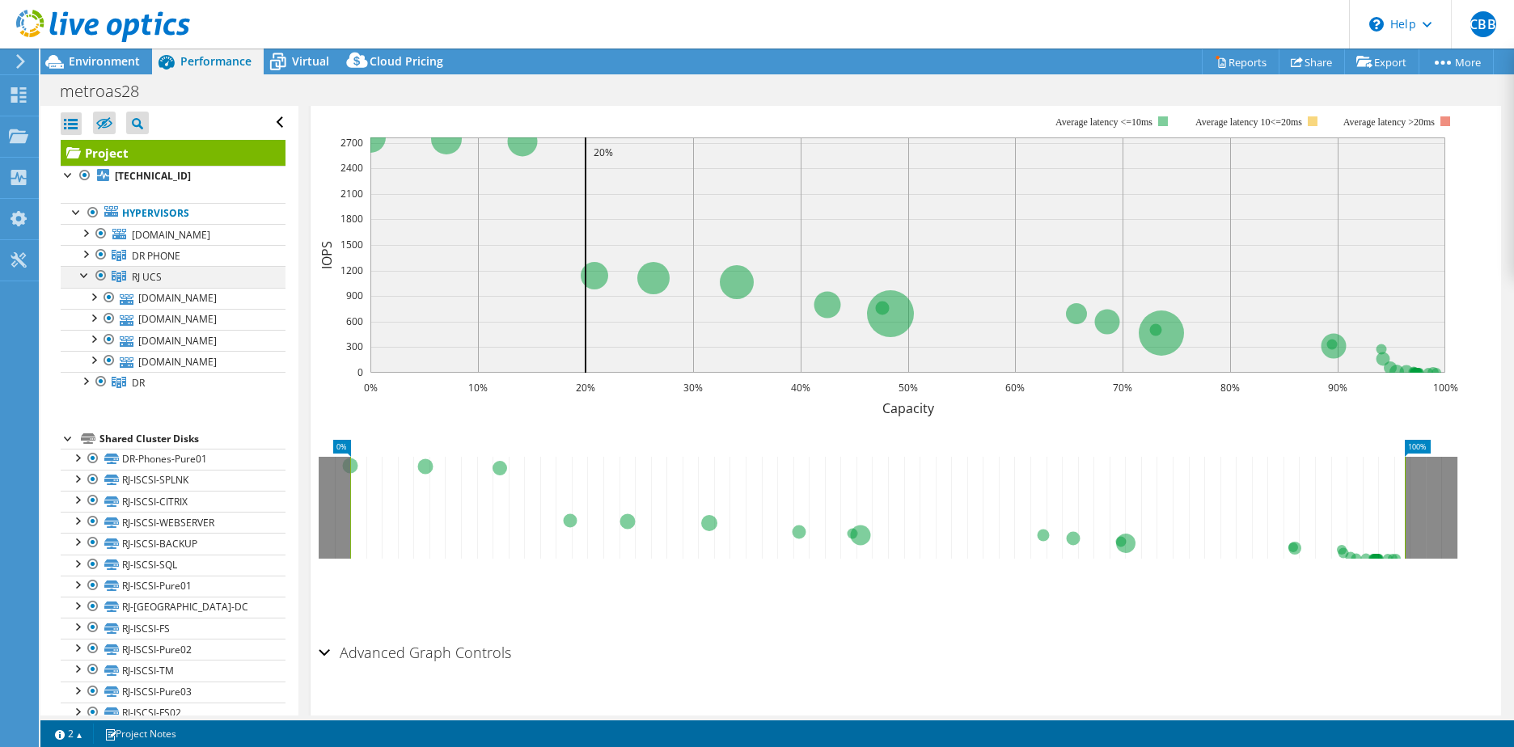
click at [82, 269] on div at bounding box center [85, 274] width 16 height 16
